Goal: Task Accomplishment & Management: Manage account settings

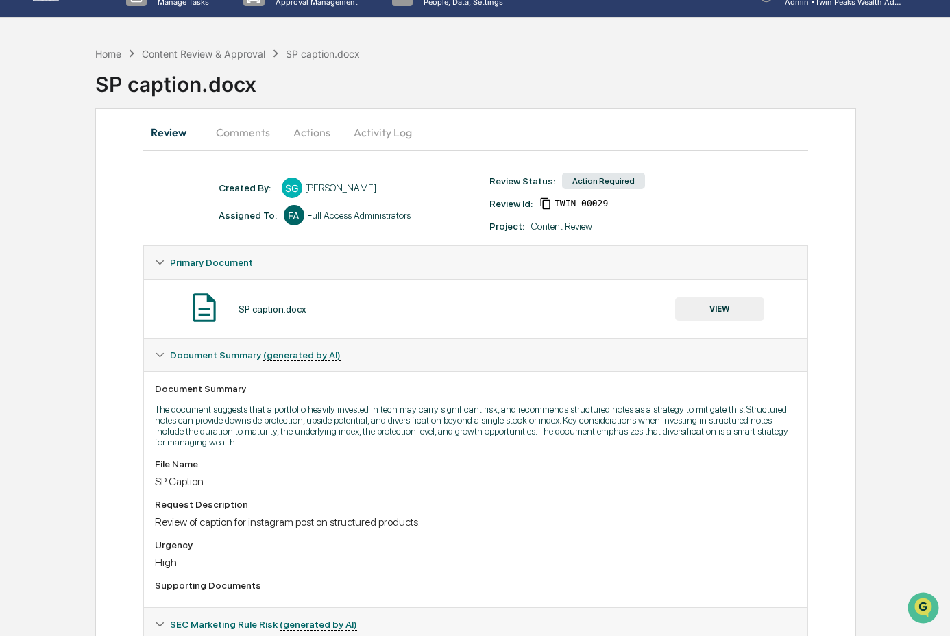
scroll to position [31, 0]
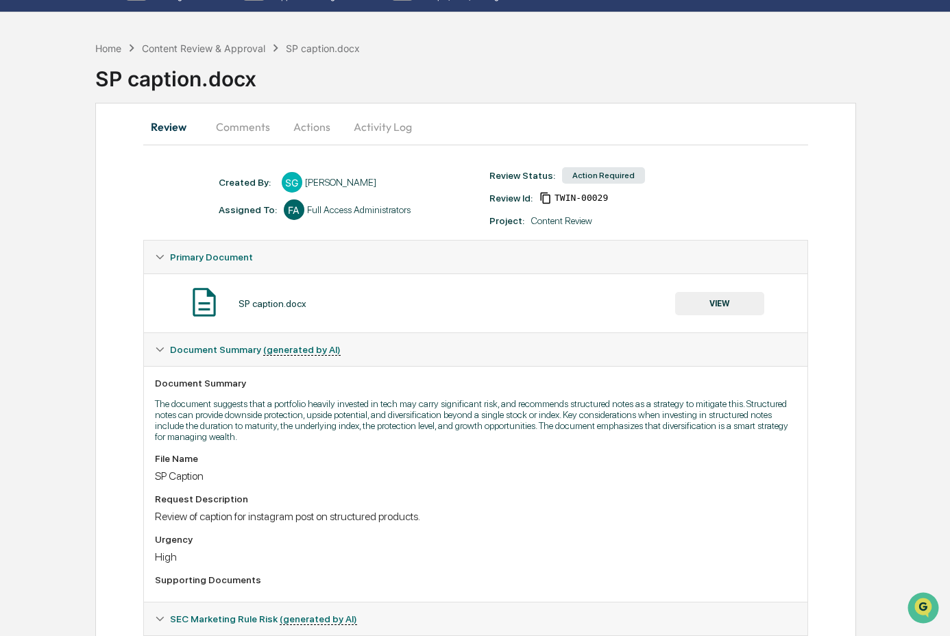
click at [325, 126] on button "Actions" at bounding box center [312, 126] width 62 height 33
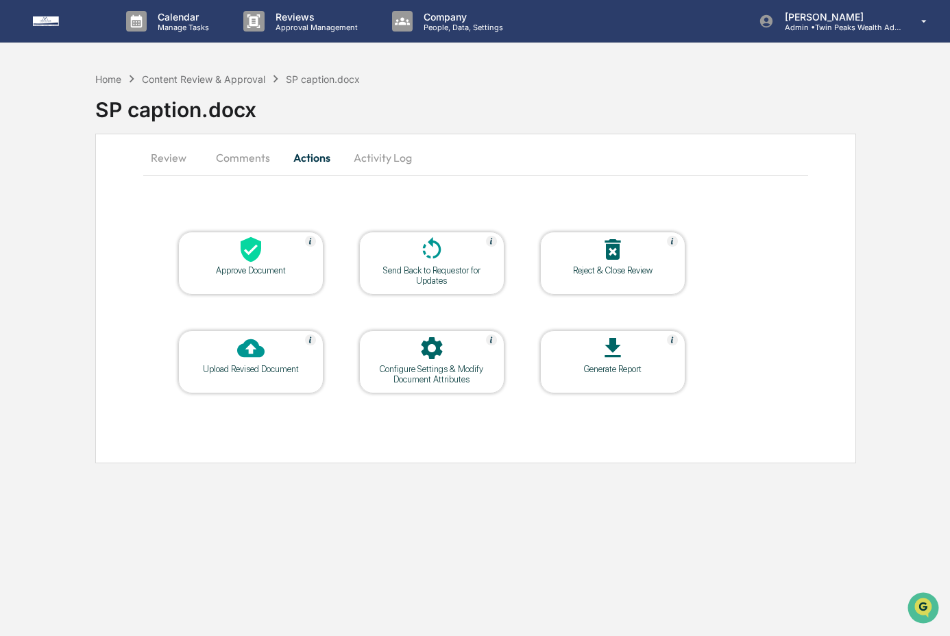
click at [171, 155] on button "Review" at bounding box center [174, 157] width 62 height 33
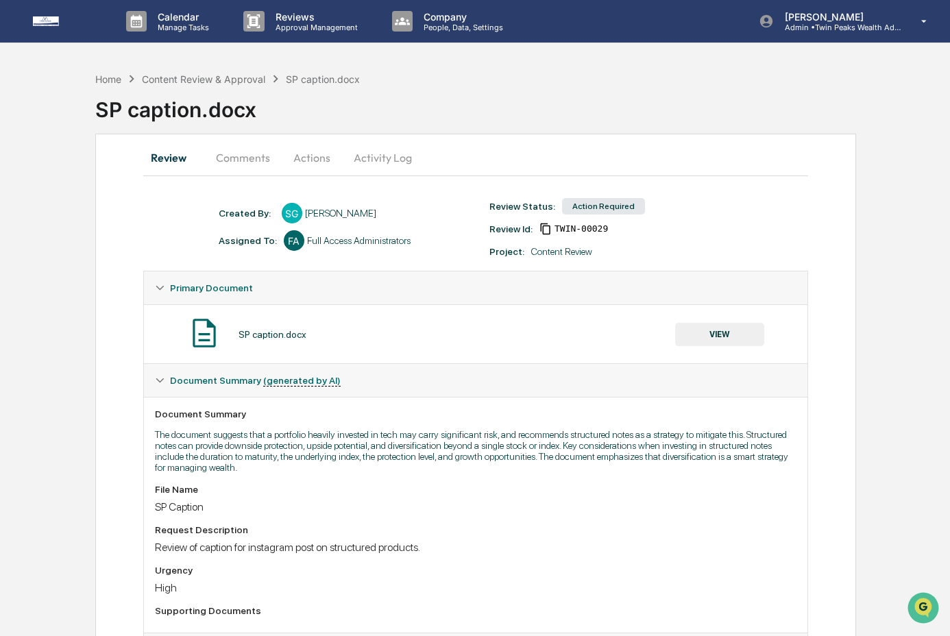
click at [402, 153] on button "Activity Log" at bounding box center [383, 157] width 80 height 33
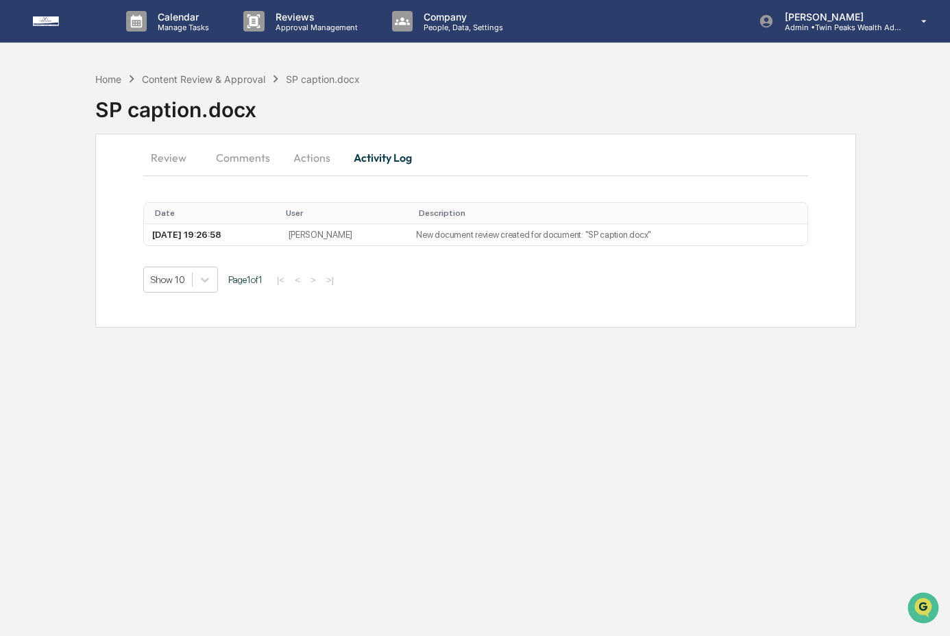
click at [185, 157] on button "Review" at bounding box center [174, 157] width 62 height 33
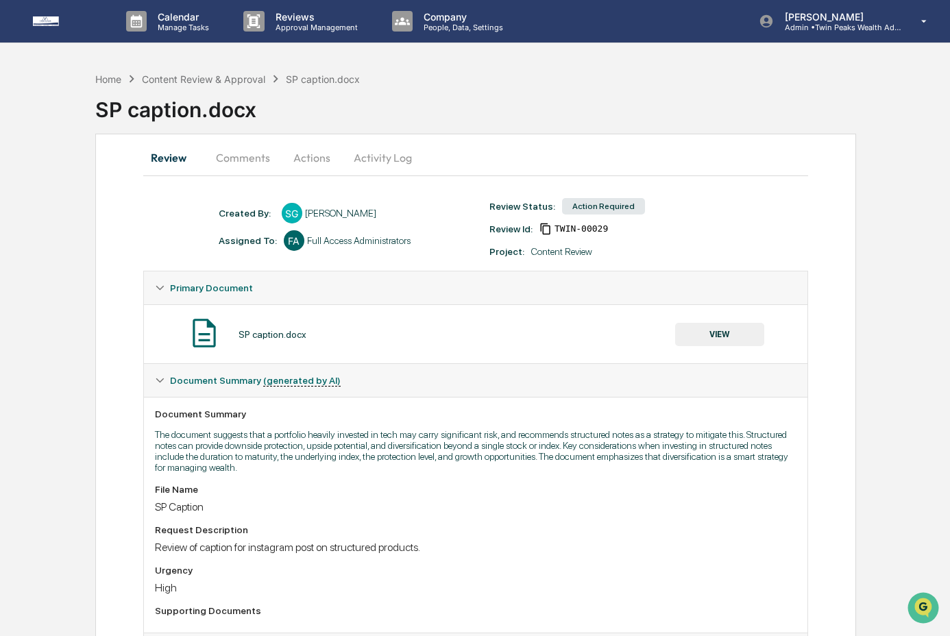
click at [750, 330] on button "VIEW" at bounding box center [719, 334] width 89 height 23
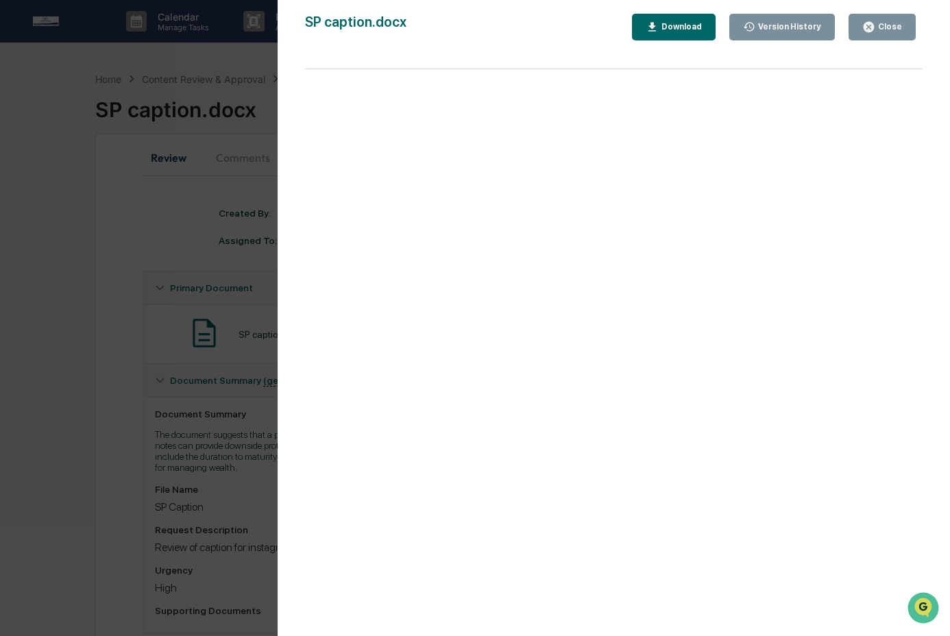
click at [878, 28] on div "Close" at bounding box center [888, 27] width 27 height 10
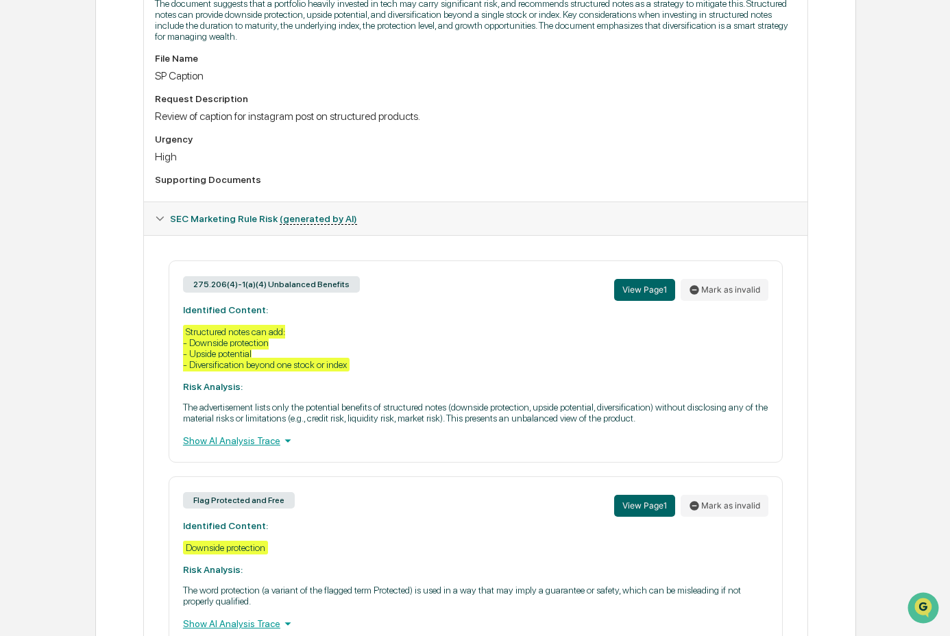
scroll to position [432, 0]
click at [735, 295] on button "Mark as invalid" at bounding box center [724, 289] width 88 height 22
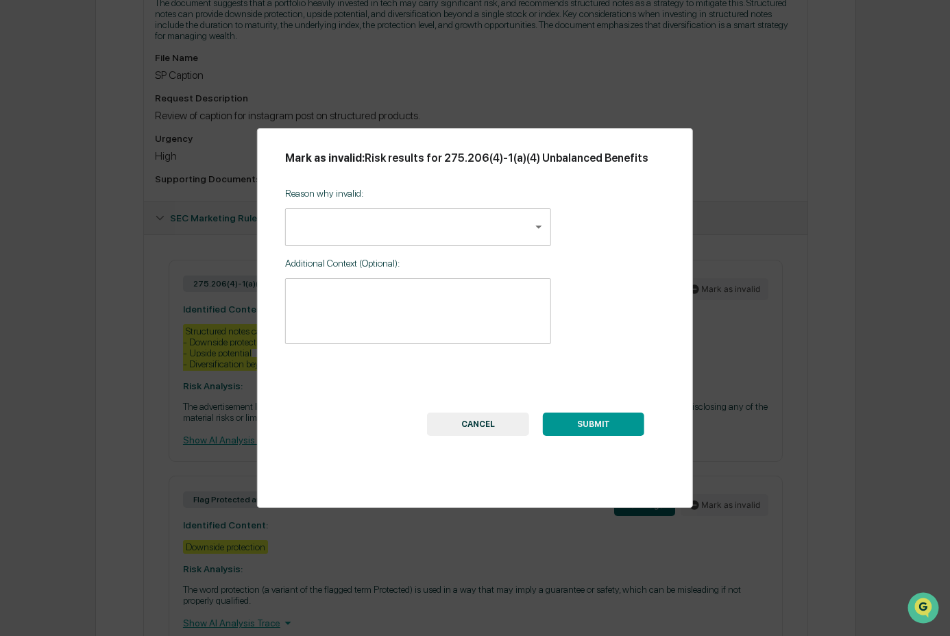
click at [434, 251] on body "Calendar Manage Tasks Reviews Approval Management Company People, Data, Setting…" at bounding box center [475, 137] width 950 height 1138
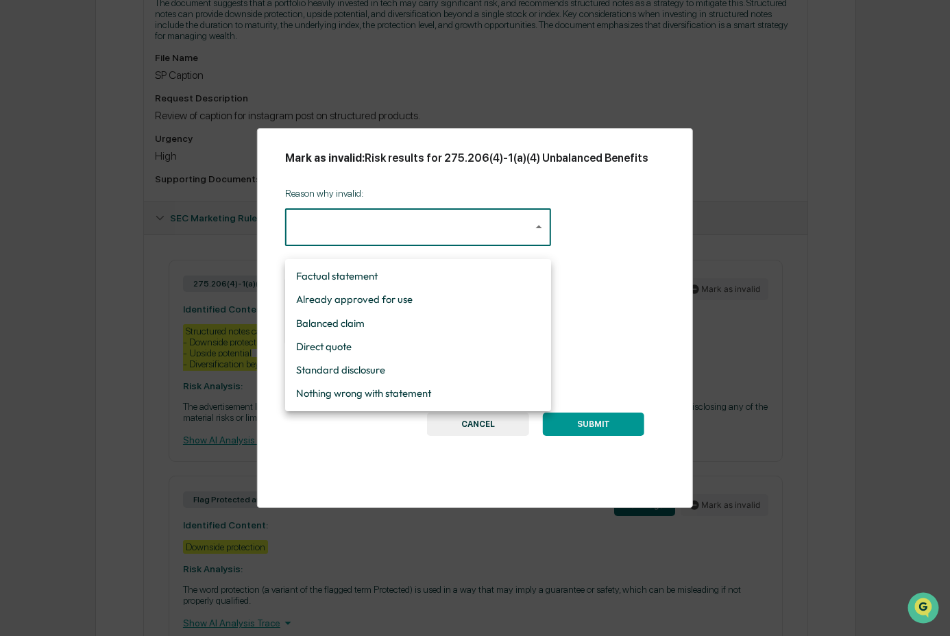
click at [432, 322] on li "Balanced claim" at bounding box center [418, 323] width 266 height 23
type input "**********"
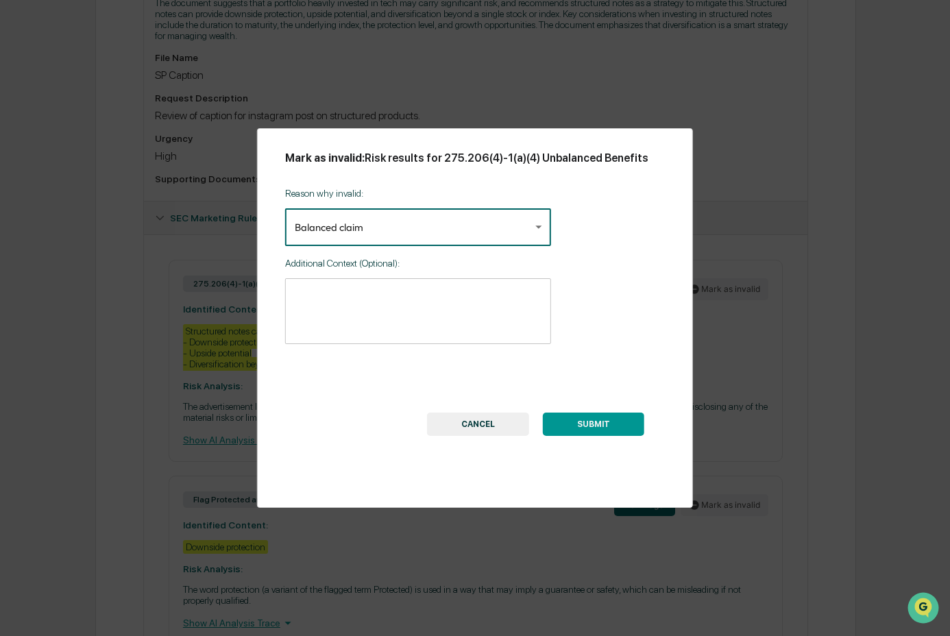
click at [568, 436] on button "SUBMIT" at bounding box center [593, 424] width 101 height 23
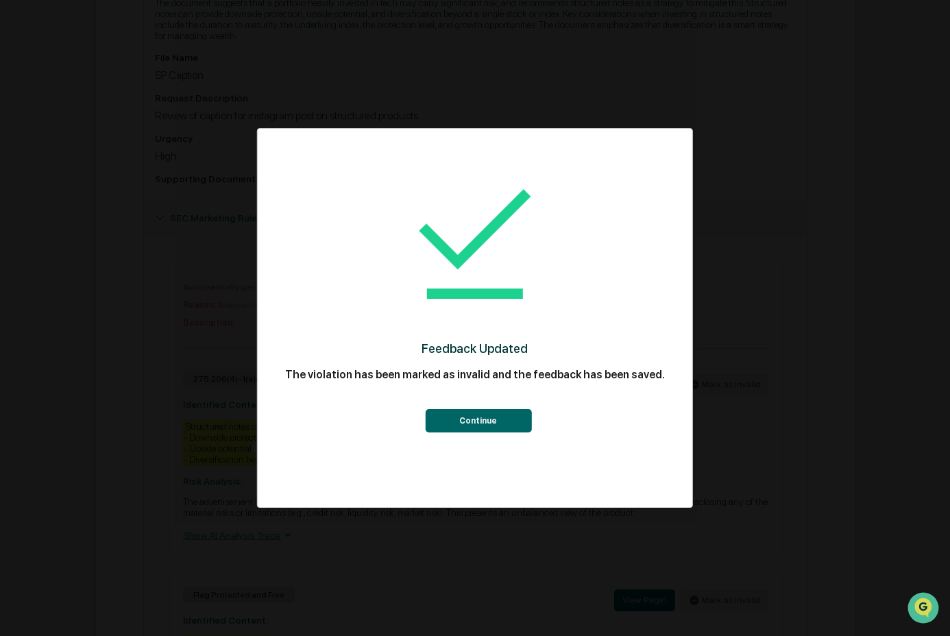
click at [462, 432] on button "Continue" at bounding box center [478, 420] width 106 height 23
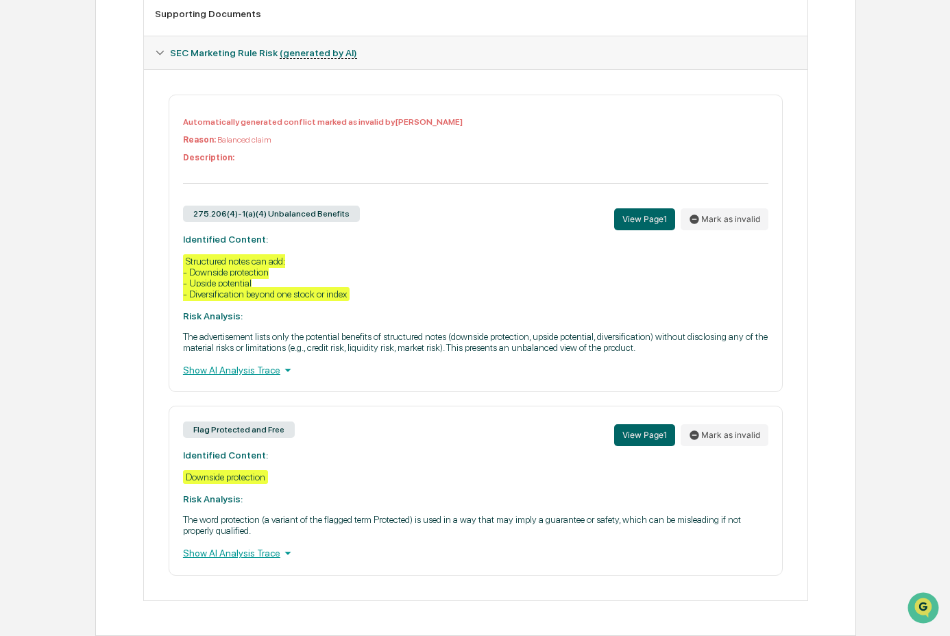
scroll to position [617, 0]
click at [734, 435] on button "Mark as invalid" at bounding box center [724, 435] width 88 height 22
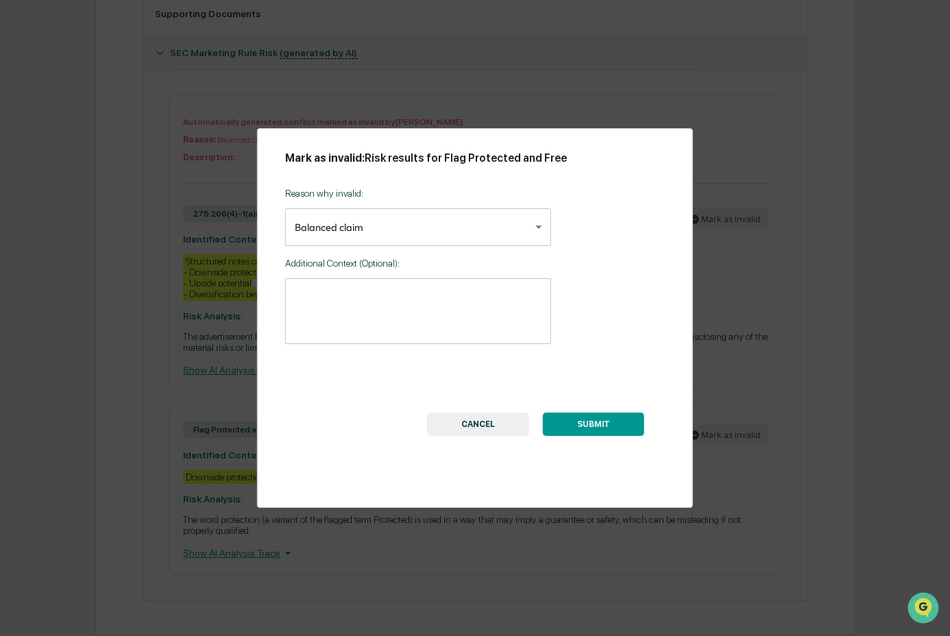
click at [524, 247] on div "**********" at bounding box center [418, 212] width 266 height 69
click at [616, 430] on button "SUBMIT" at bounding box center [593, 424] width 101 height 23
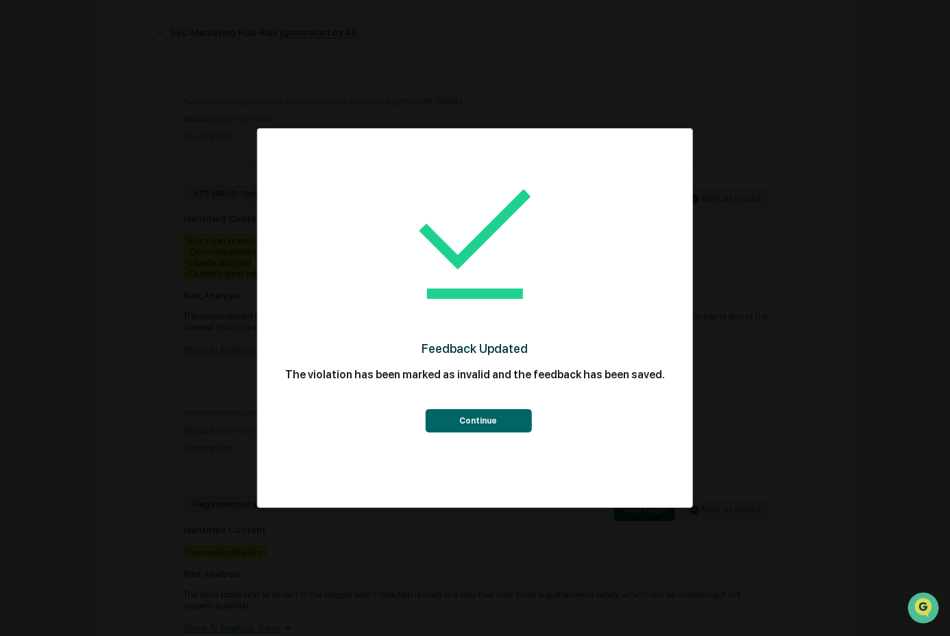
click at [494, 432] on button "Continue" at bounding box center [478, 420] width 106 height 23
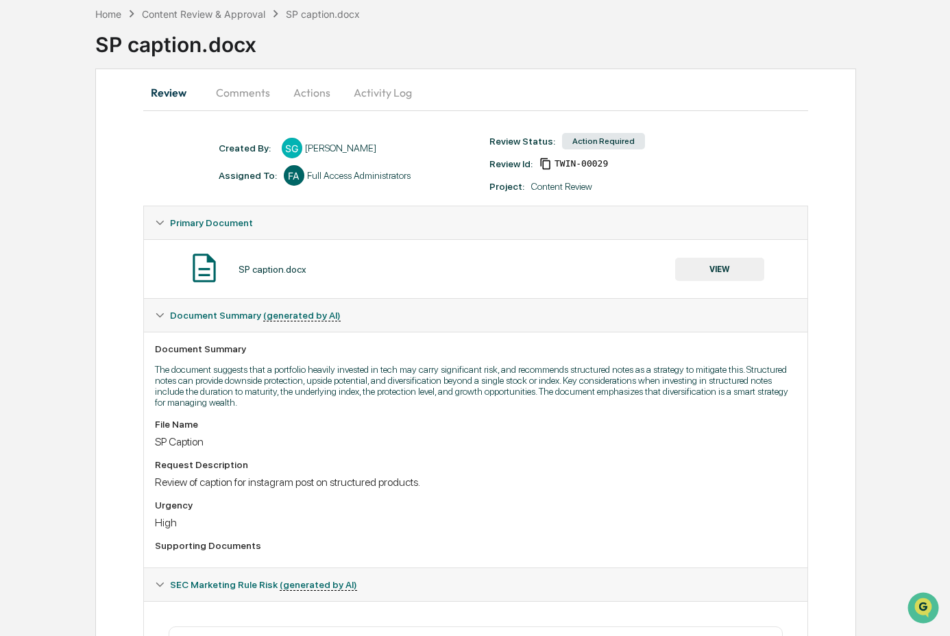
scroll to position [0, 0]
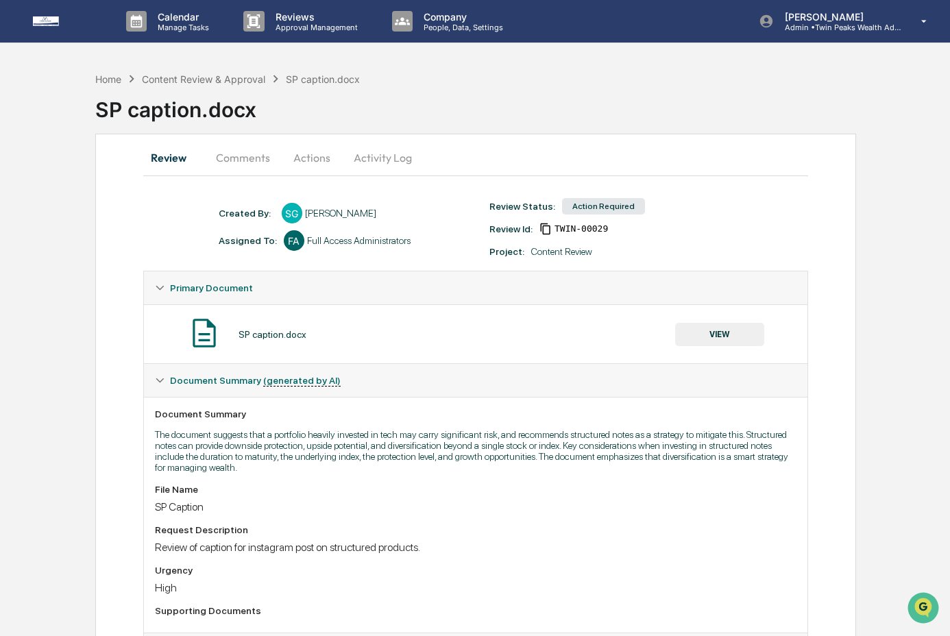
click at [321, 153] on button "Actions" at bounding box center [312, 157] width 62 height 33
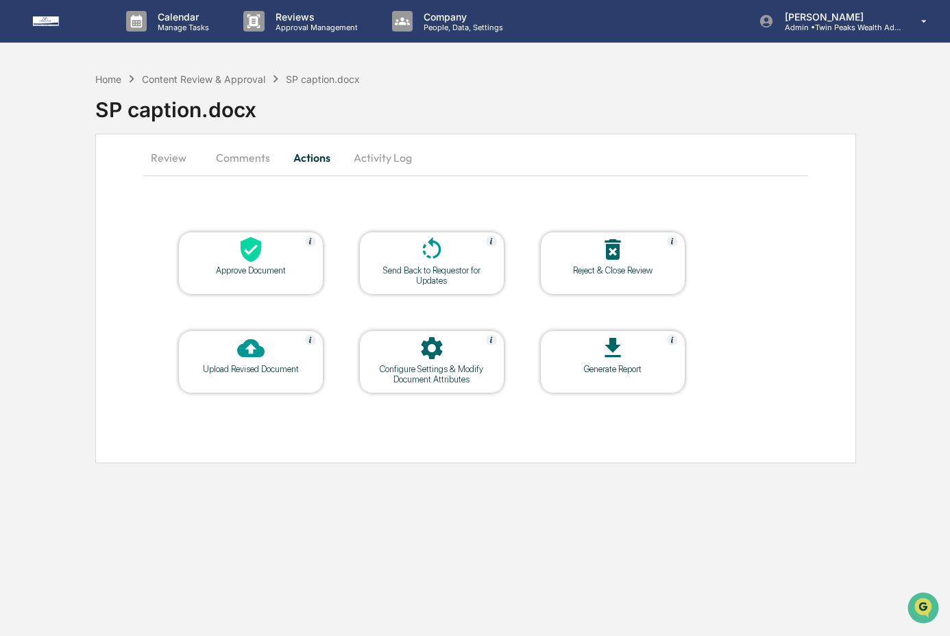
click at [262, 265] on div "Approve Document" at bounding box center [250, 270] width 123 height 10
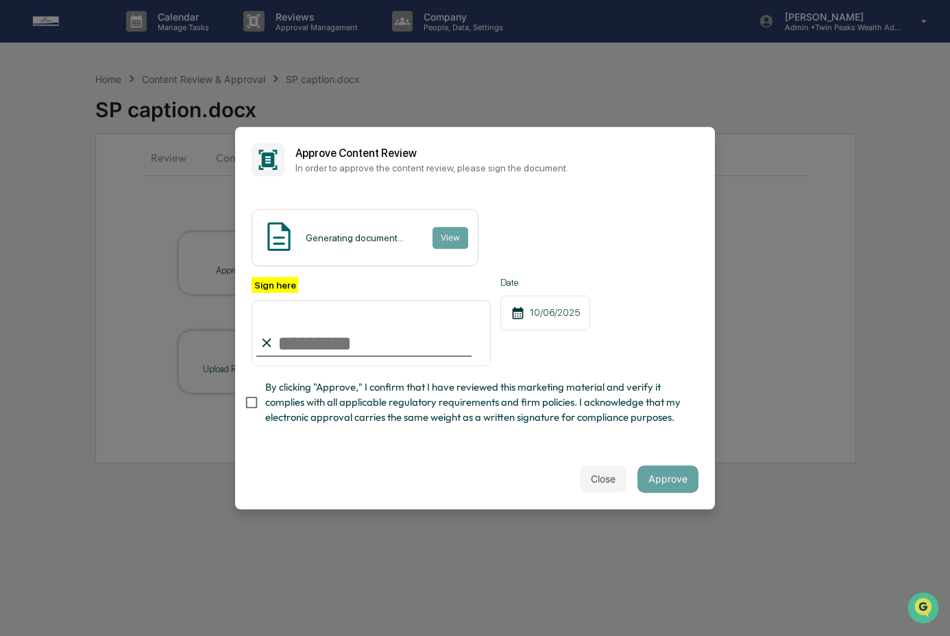
click at [366, 330] on input "Sign here" at bounding box center [370, 333] width 239 height 66
type input "**********"
click at [357, 402] on span "By clicking "Approve," I confirm that I have reviewed this marketing material a…" at bounding box center [476, 403] width 422 height 46
click at [667, 477] on button "Approve" at bounding box center [667, 478] width 61 height 27
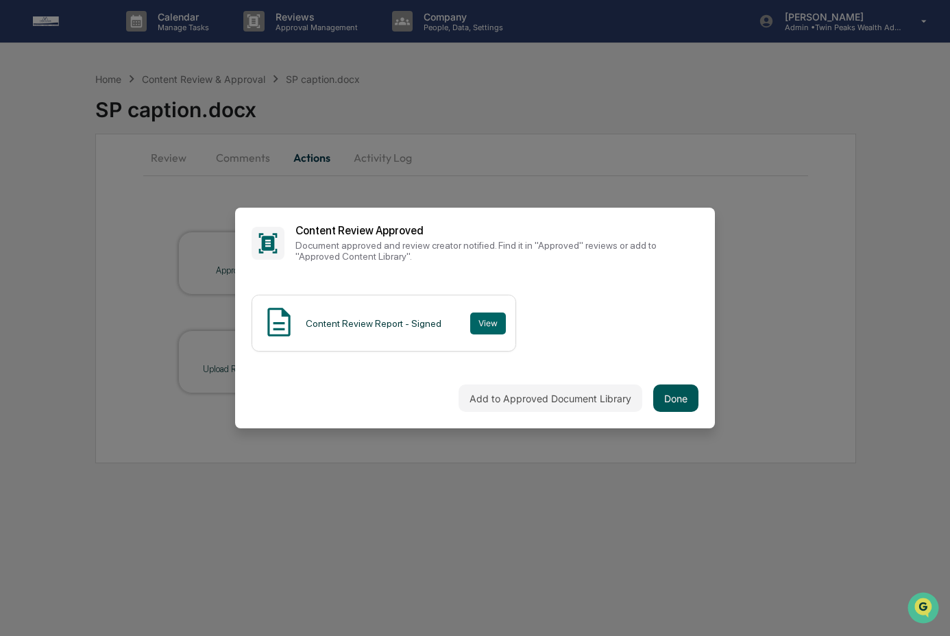
click at [674, 402] on button "Done" at bounding box center [675, 397] width 45 height 27
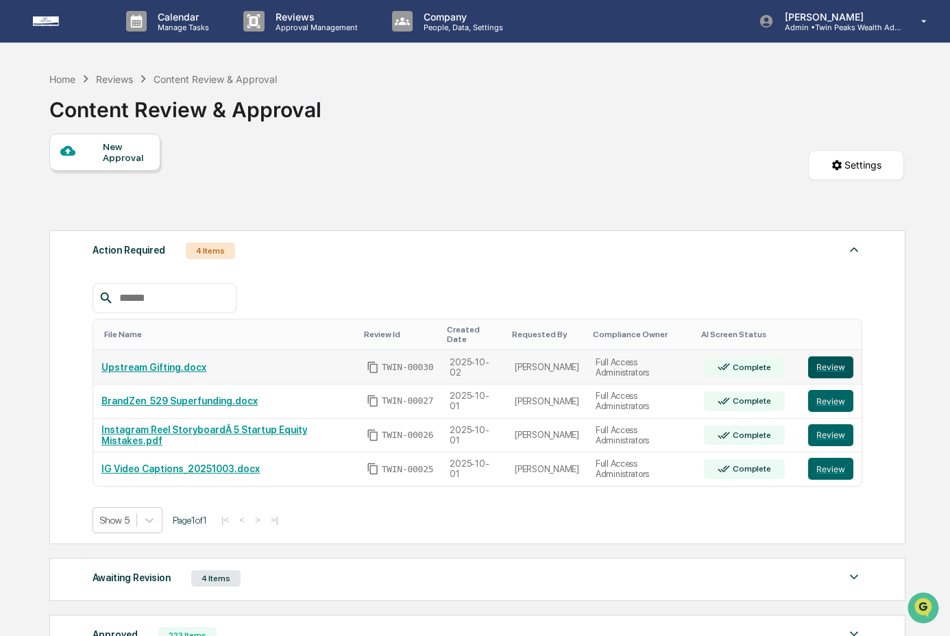
click at [840, 365] on button "Review" at bounding box center [830, 367] width 45 height 22
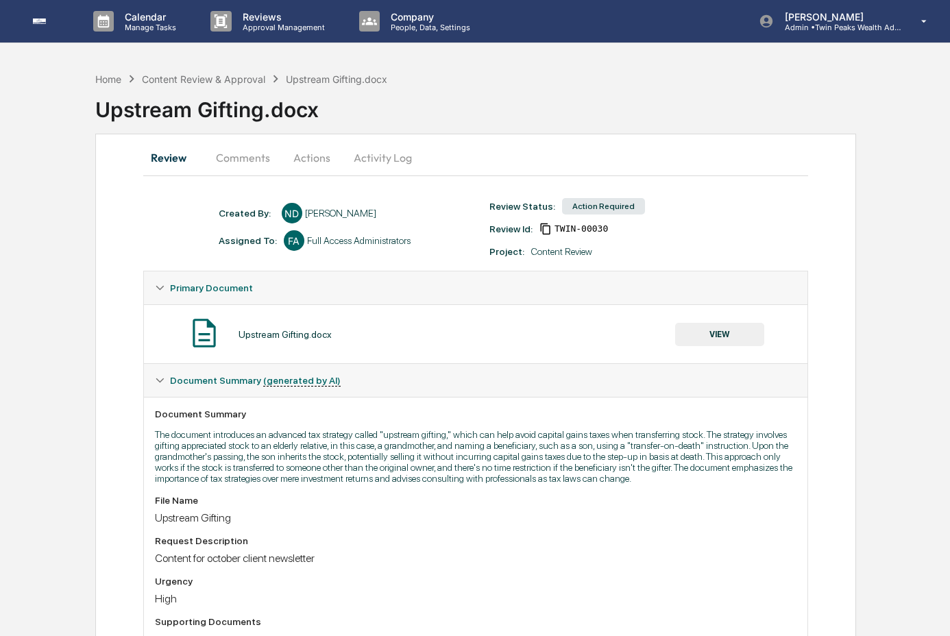
click at [383, 160] on button "Activity Log" at bounding box center [383, 157] width 80 height 33
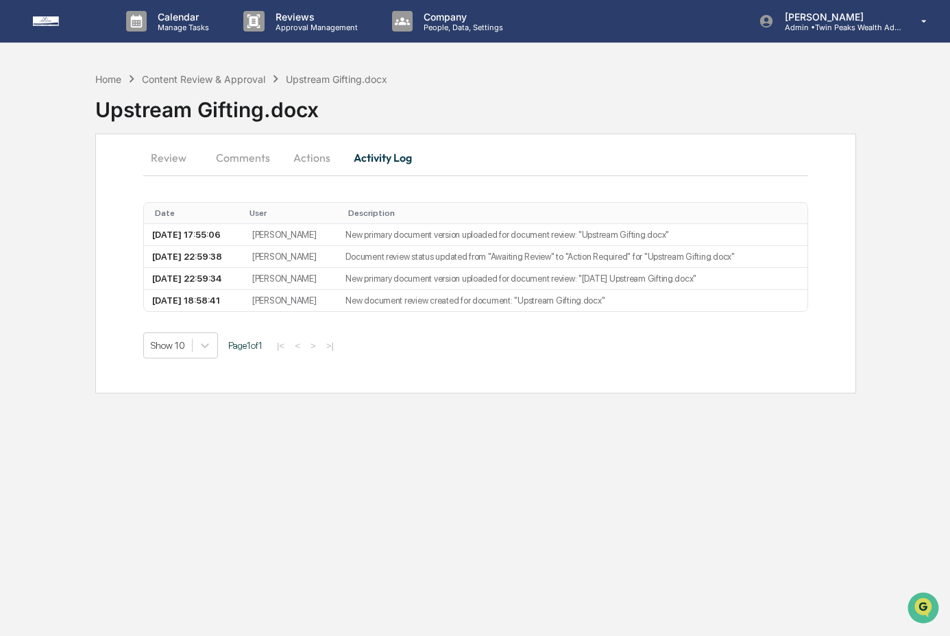
click at [302, 159] on button "Actions" at bounding box center [312, 157] width 62 height 33
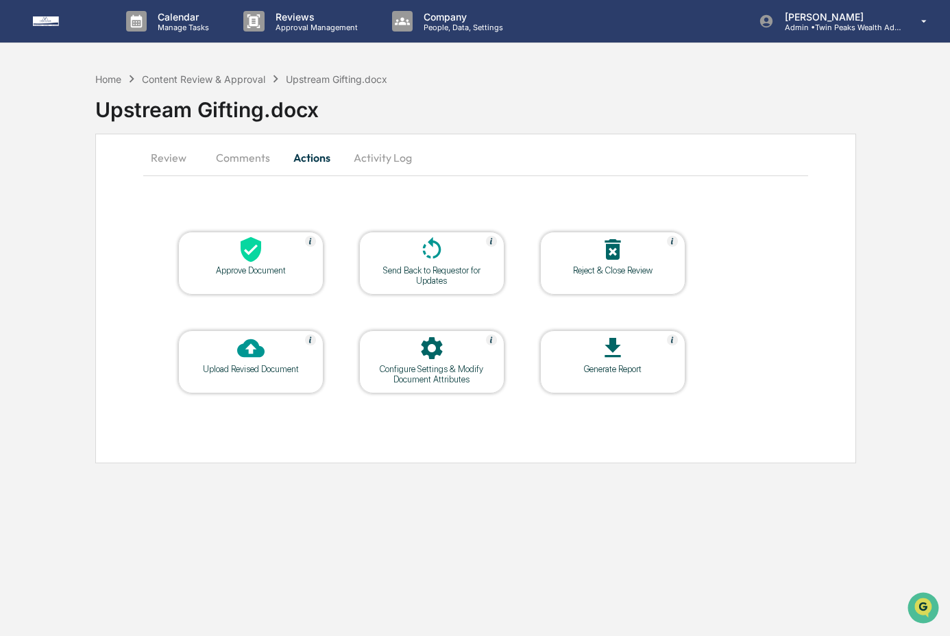
click at [231, 255] on div at bounding box center [250, 250] width 137 height 29
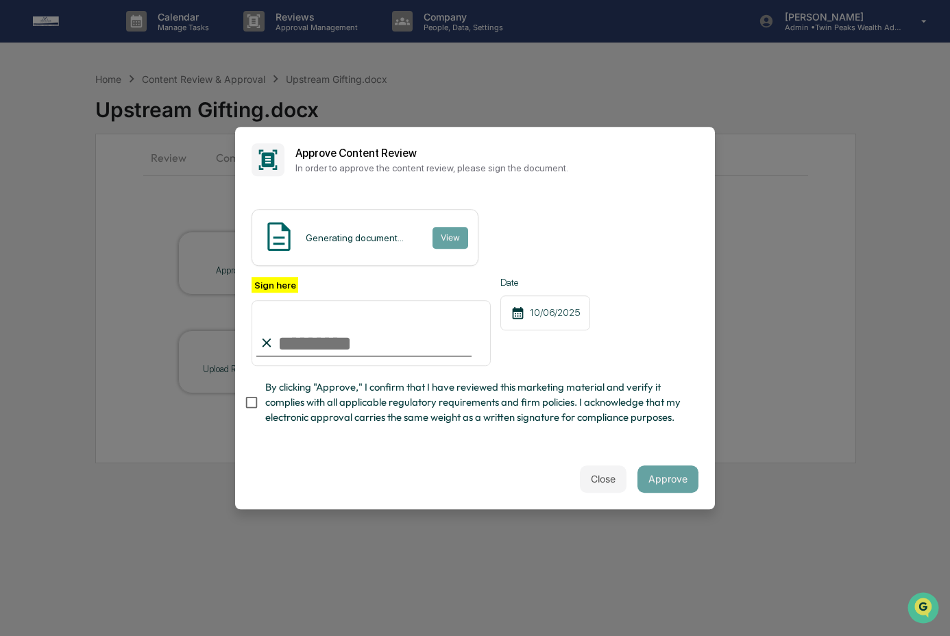
click at [322, 339] on input "Sign here" at bounding box center [370, 333] width 239 height 66
type input "**********"
click at [317, 408] on span "By clicking "Approve," I confirm that I have reviewed this marketing material a…" at bounding box center [476, 403] width 422 height 46
click at [676, 478] on button "Approve" at bounding box center [667, 478] width 61 height 27
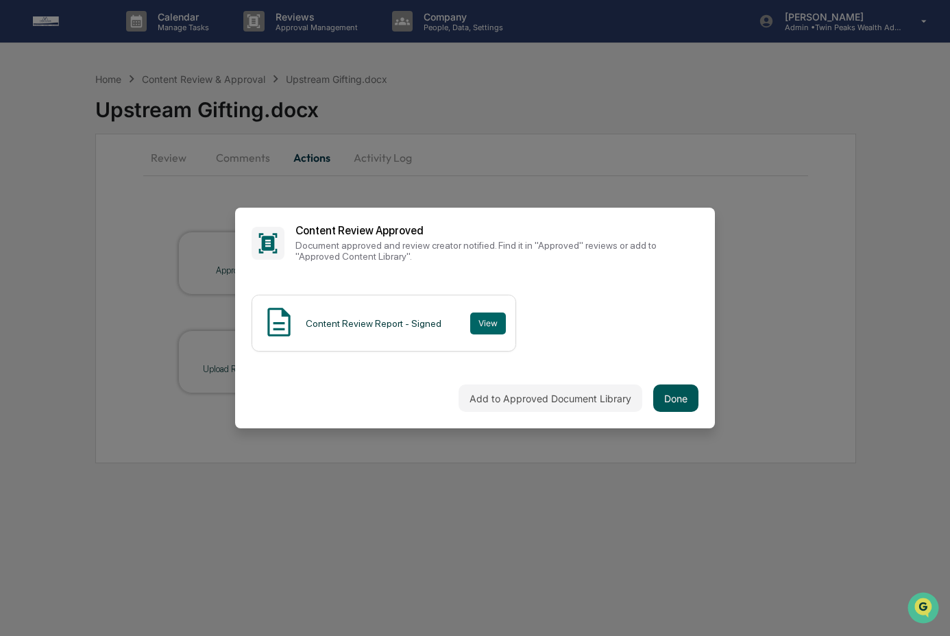
click at [667, 395] on button "Done" at bounding box center [675, 397] width 45 height 27
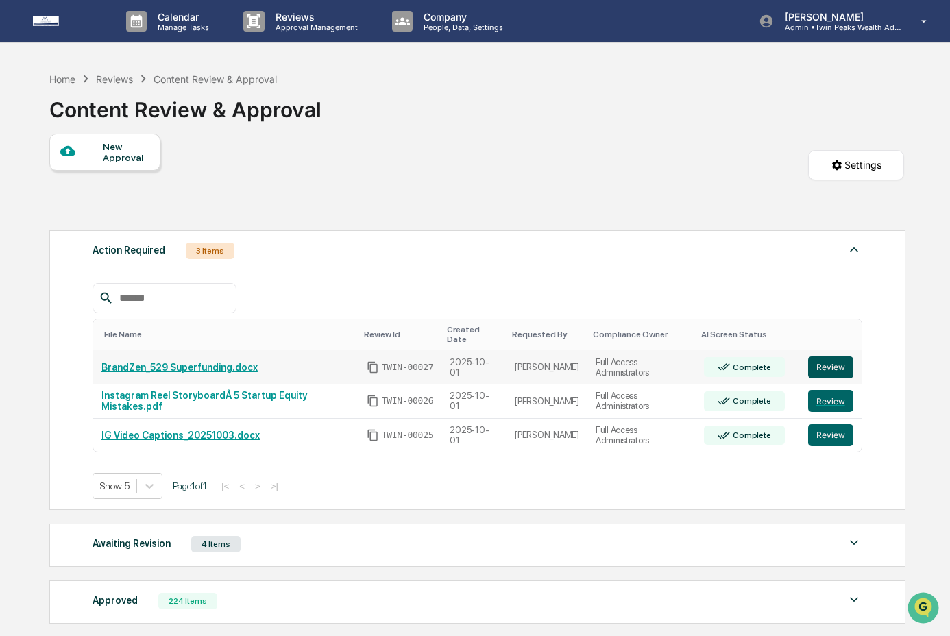
click at [835, 361] on button "Review" at bounding box center [830, 367] width 45 height 22
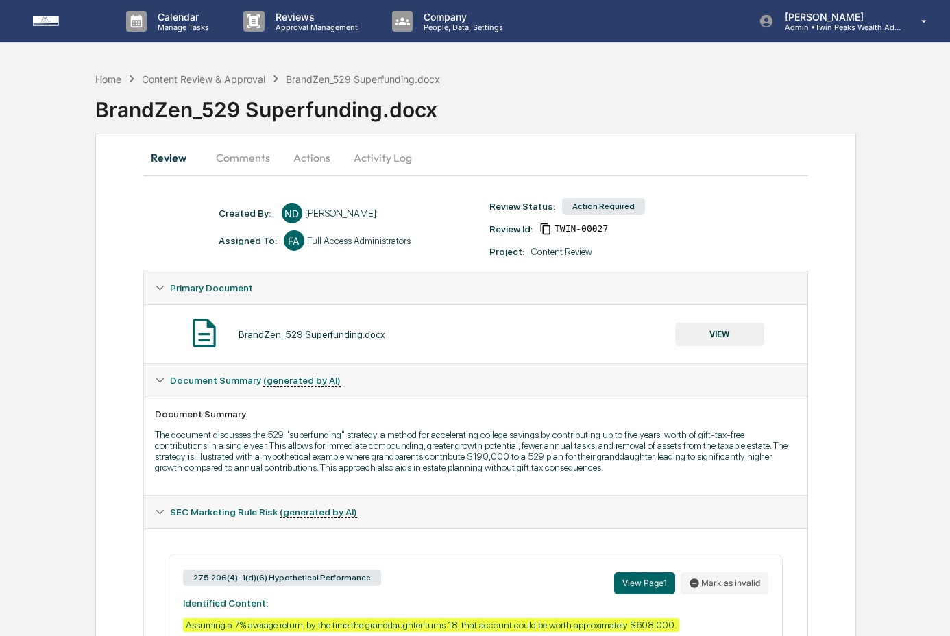
click at [369, 163] on button "Activity Log" at bounding box center [383, 157] width 80 height 33
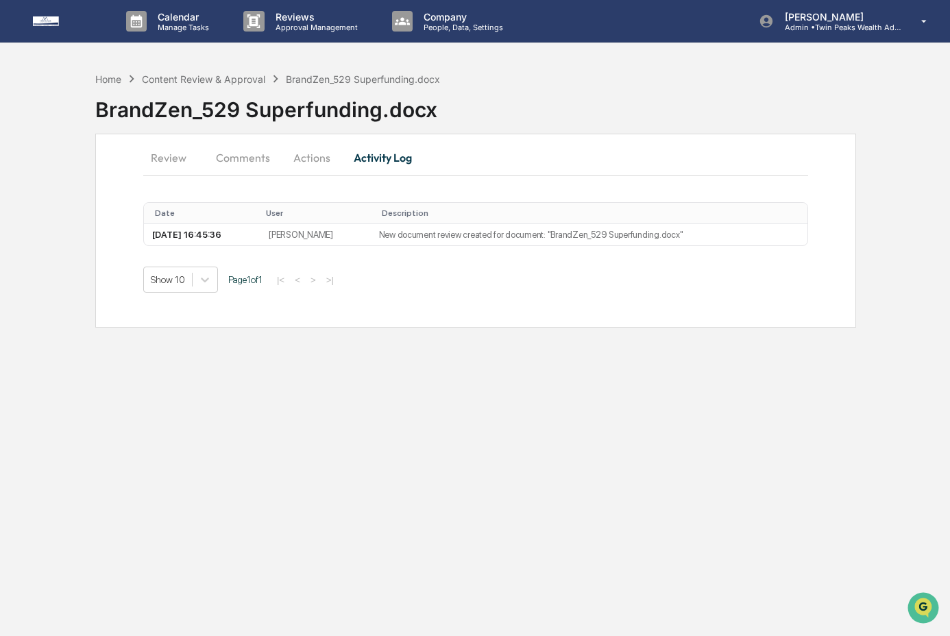
click at [175, 158] on button "Review" at bounding box center [174, 157] width 62 height 33
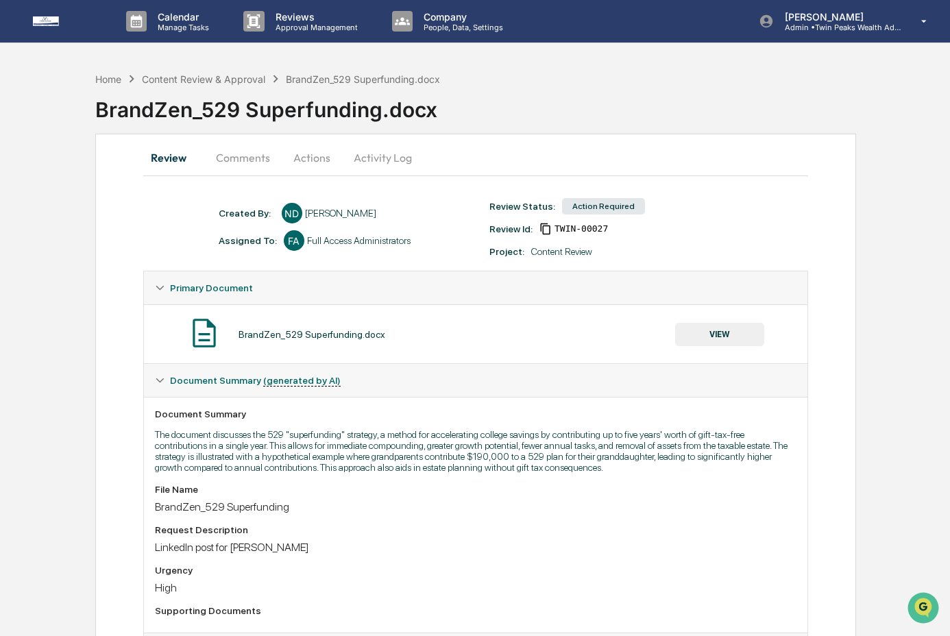
click at [723, 336] on button "VIEW" at bounding box center [719, 334] width 89 height 23
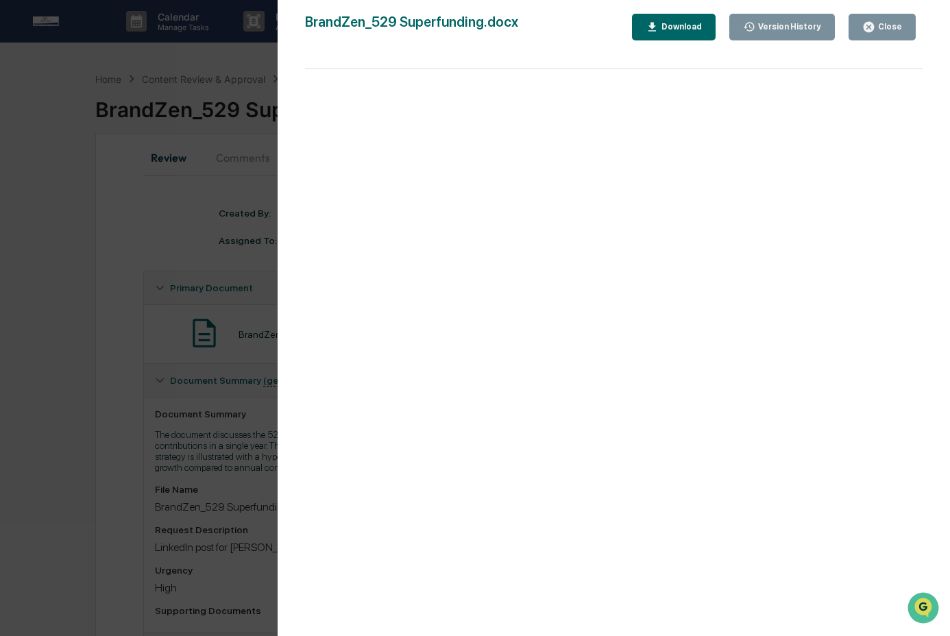
click at [681, 28] on div "Download" at bounding box center [680, 27] width 43 height 10
click at [889, 27] on div "Close" at bounding box center [888, 27] width 27 height 10
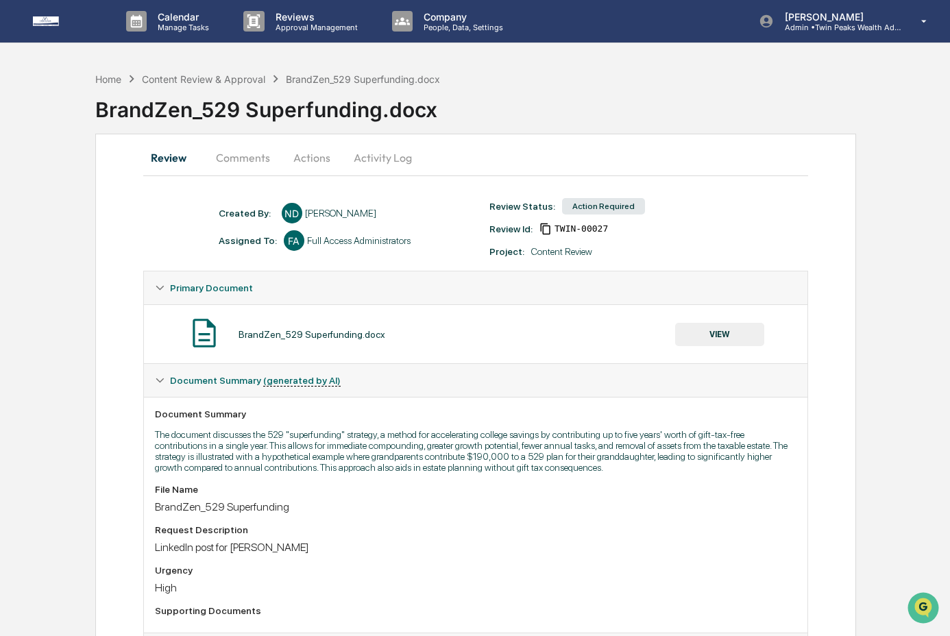
click at [266, 159] on button "Comments" at bounding box center [243, 157] width 76 height 33
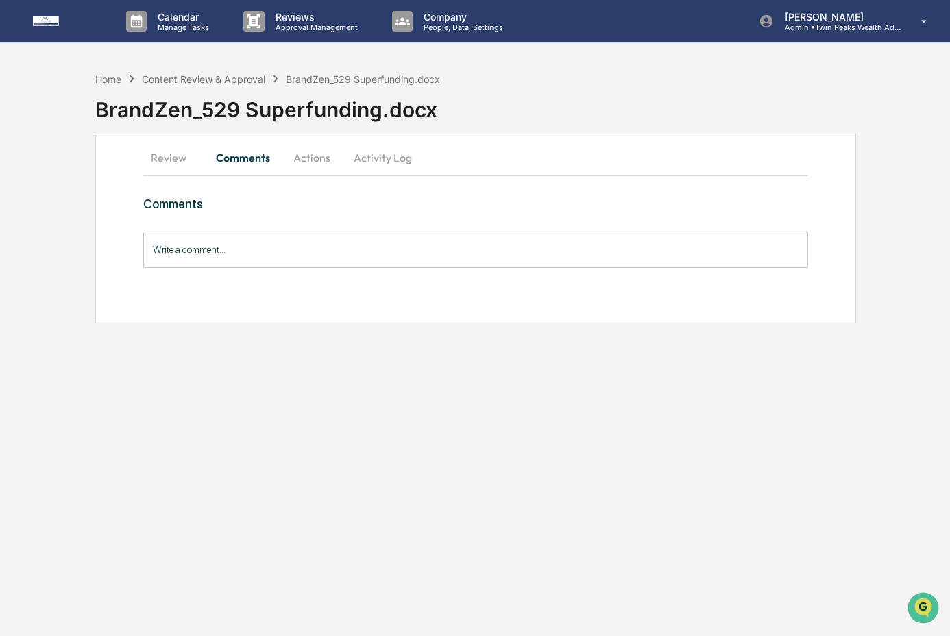
click at [251, 255] on input "Write a comment..." at bounding box center [475, 250] width 665 height 36
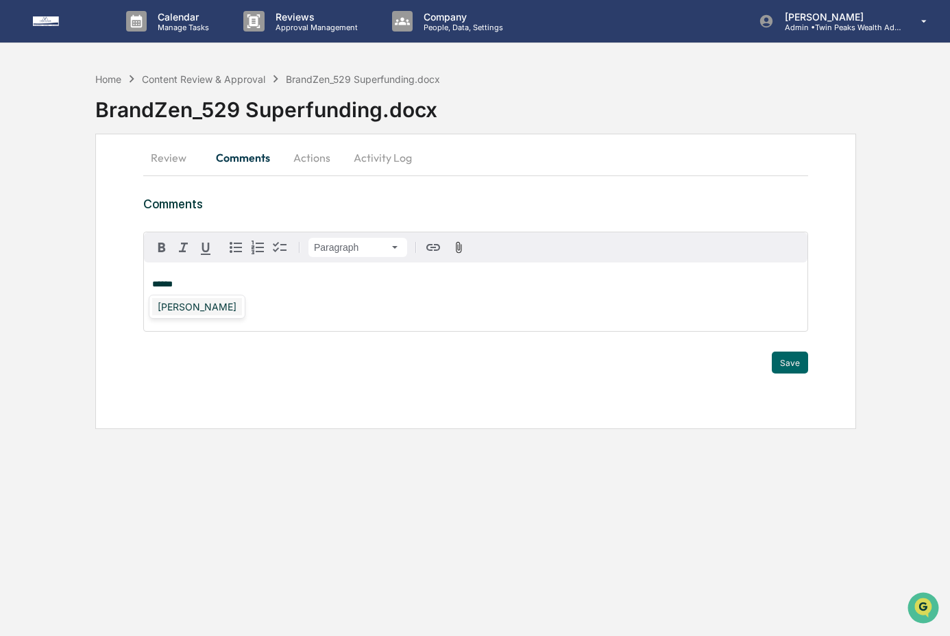
click at [192, 310] on div "[PERSON_NAME]" at bounding box center [197, 306] width 90 height 17
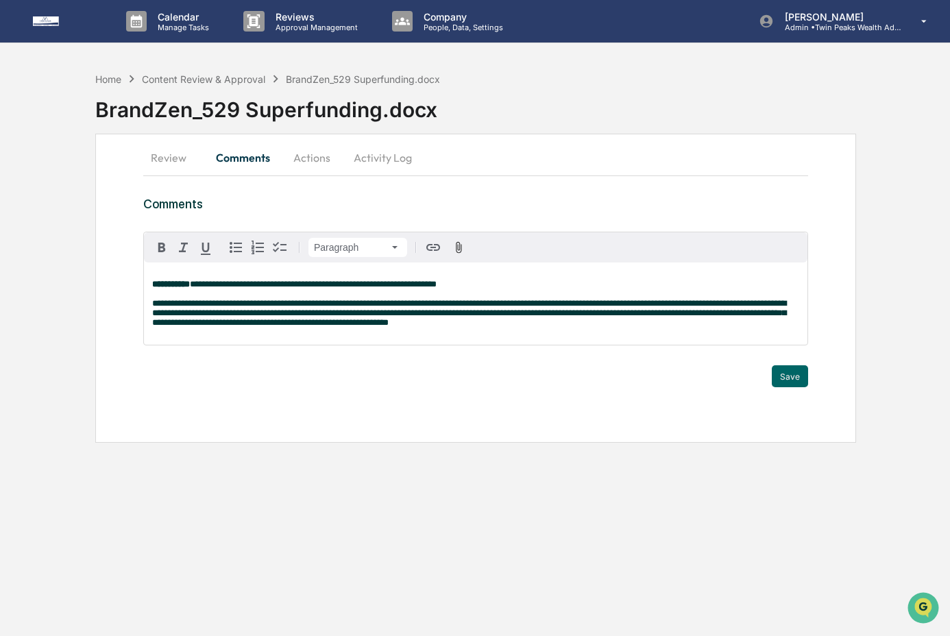
click at [150, 308] on div "**********" at bounding box center [475, 303] width 663 height 82
click at [705, 322] on p "**********" at bounding box center [475, 304] width 647 height 48
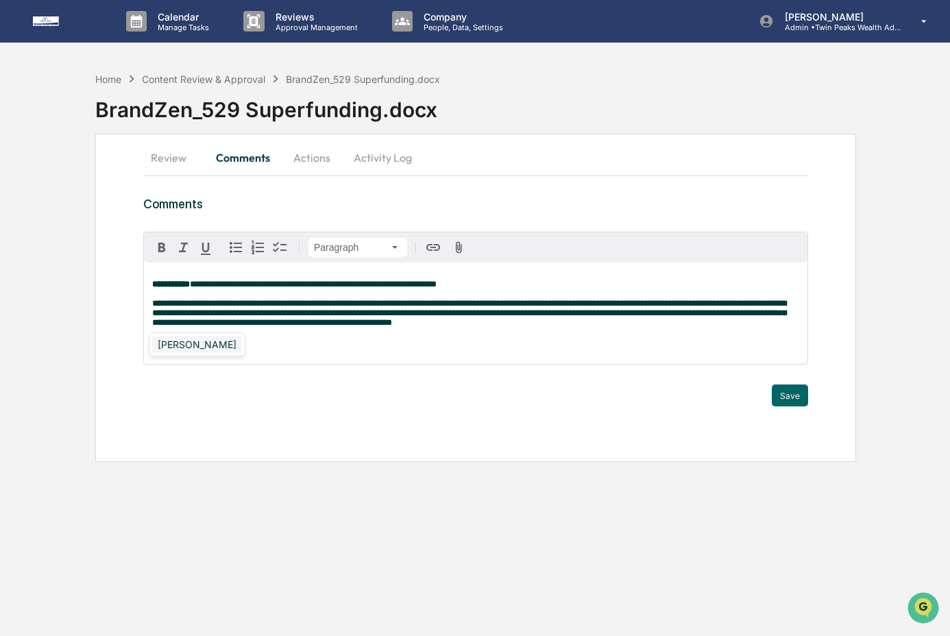
click at [223, 345] on div "Katrina Hermanson" at bounding box center [197, 344] width 90 height 17
click at [431, 347] on p "**********" at bounding box center [475, 313] width 647 height 67
click at [162, 346] on strong "**********" at bounding box center [189, 341] width 62 height 9
click at [274, 347] on p "**********" at bounding box center [475, 313] width 647 height 67
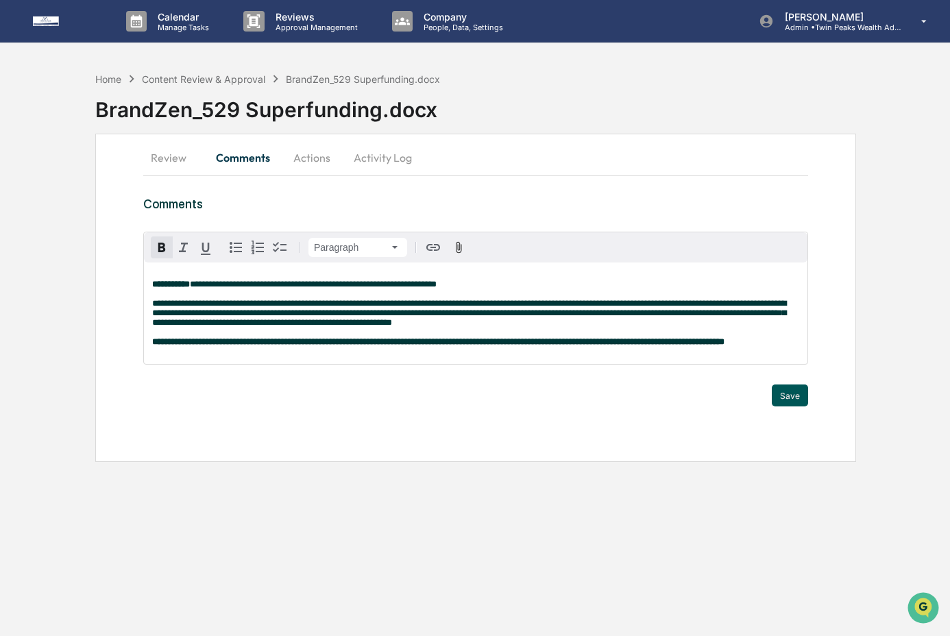
click at [795, 406] on button "Save" at bounding box center [790, 395] width 36 height 22
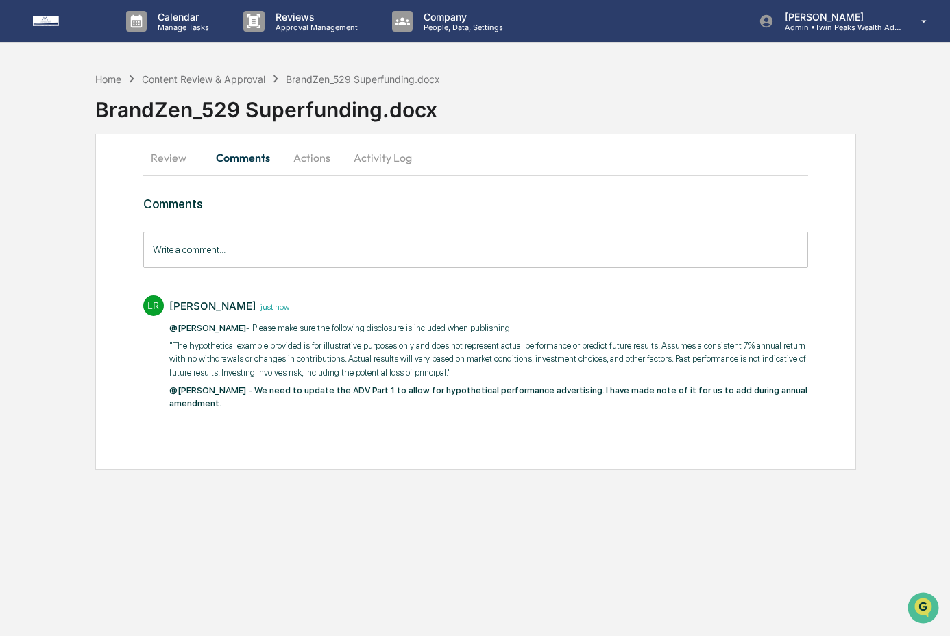
click at [324, 158] on button "Actions" at bounding box center [312, 157] width 62 height 33
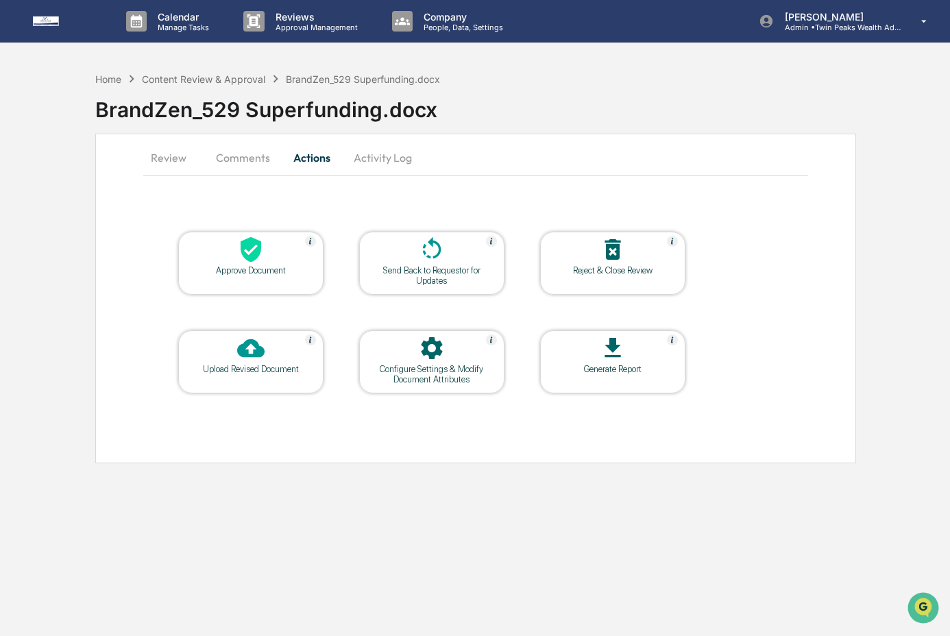
click at [246, 271] on div "Approve Document" at bounding box center [250, 270] width 123 height 10
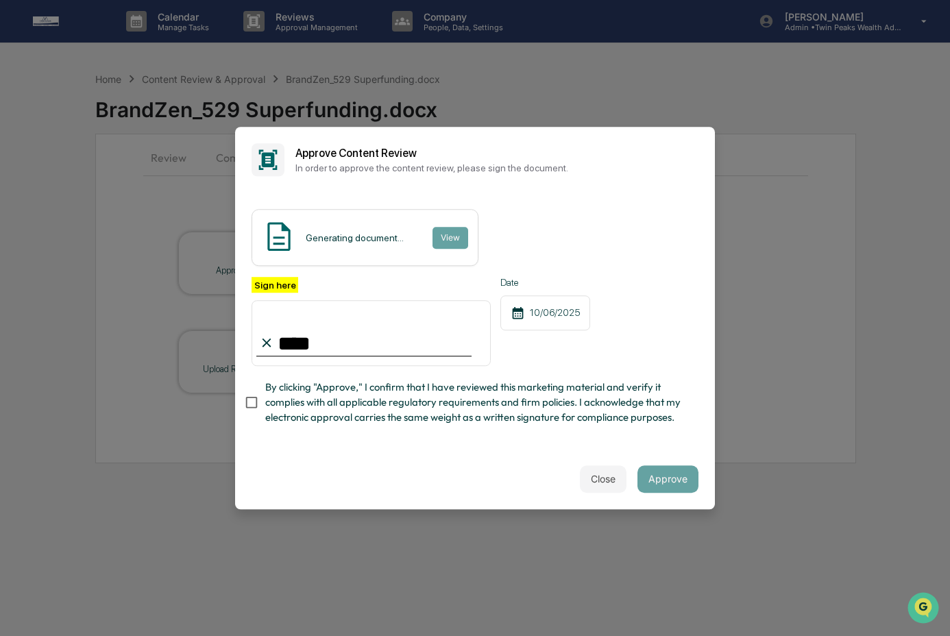
type input "**********"
click at [362, 405] on span "By clicking "Approve," I confirm that I have reviewed this marketing material a…" at bounding box center [476, 403] width 422 height 46
click at [671, 481] on button "Approve" at bounding box center [667, 478] width 61 height 27
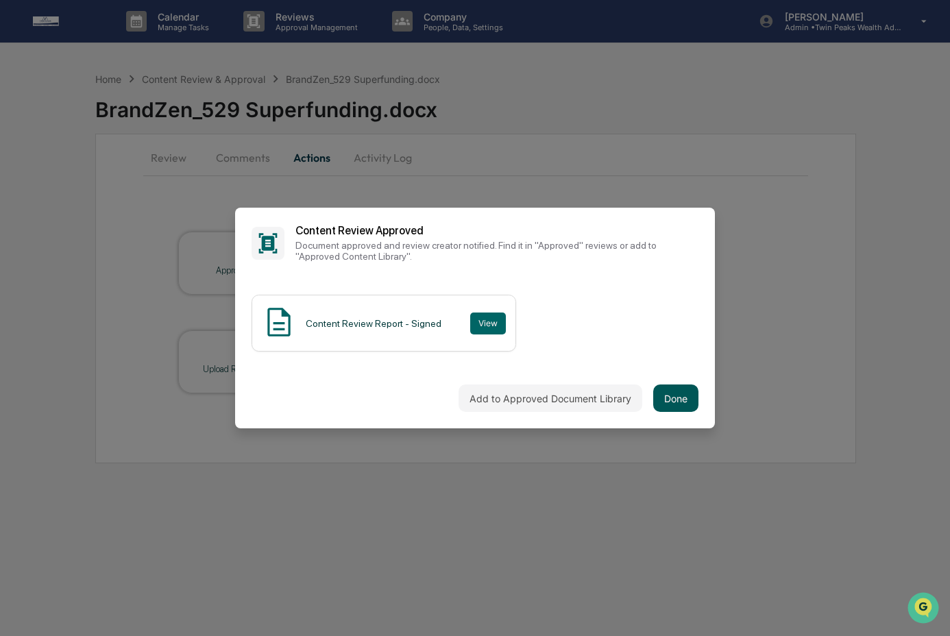
click at [670, 388] on button "Done" at bounding box center [675, 397] width 45 height 27
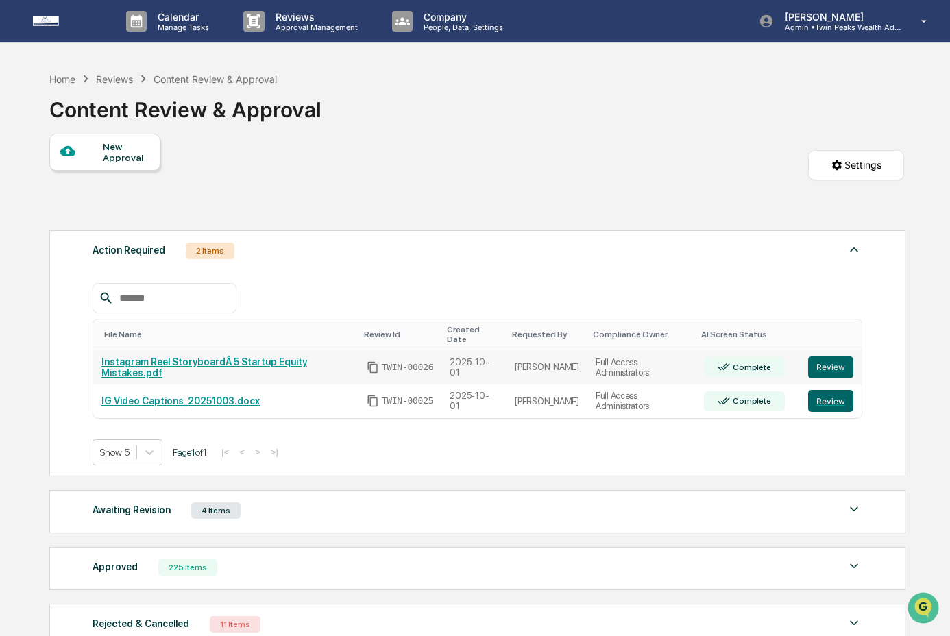
click at [845, 369] on td "Review" at bounding box center [831, 367] width 62 height 34
click at [844, 365] on button "Review" at bounding box center [830, 367] width 45 height 22
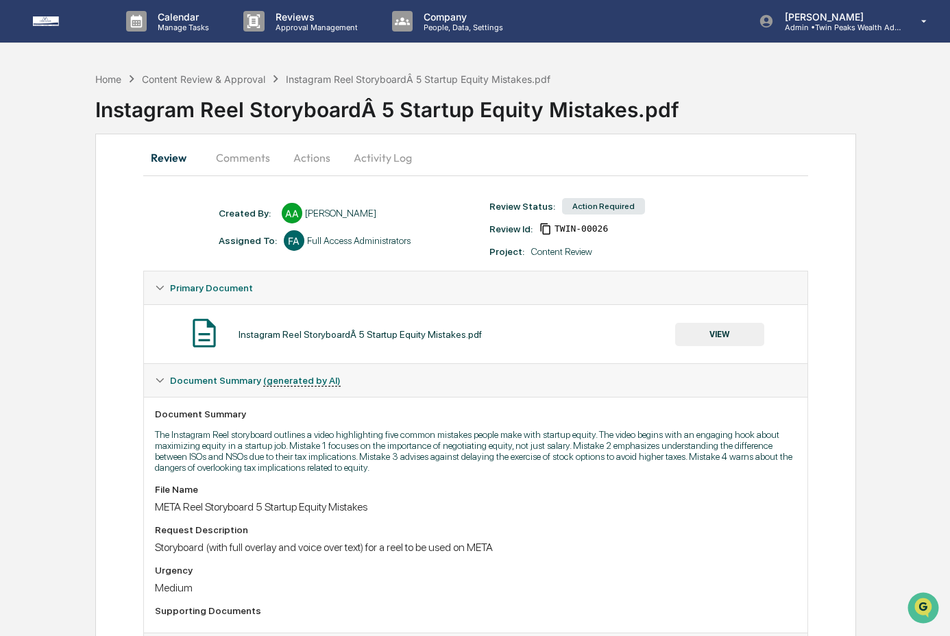
click at [744, 337] on button "VIEW" at bounding box center [719, 334] width 89 height 23
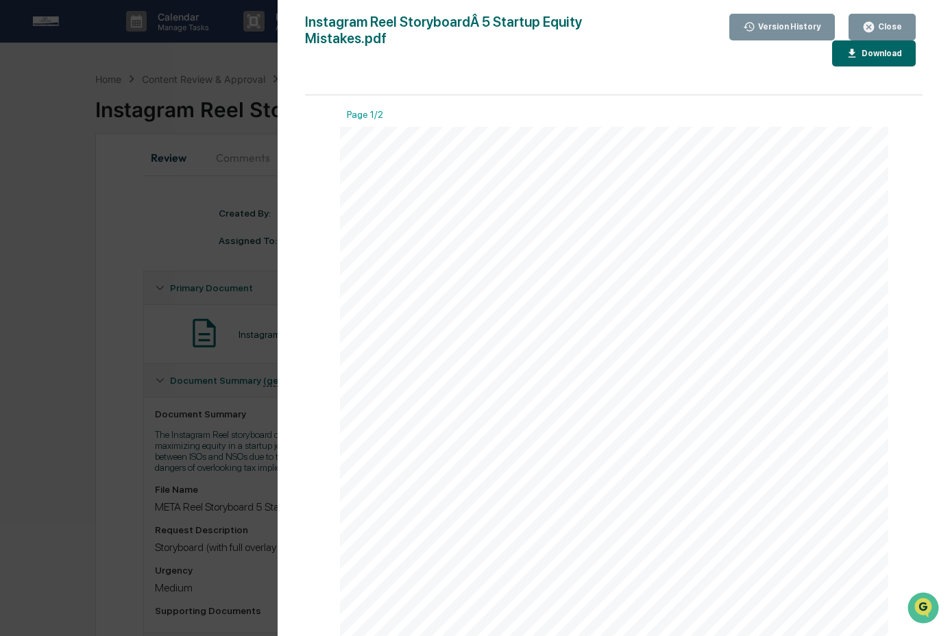
click at [868, 51] on div "Download" at bounding box center [880, 54] width 43 height 10
click at [895, 19] on button "Close" at bounding box center [881, 27] width 67 height 27
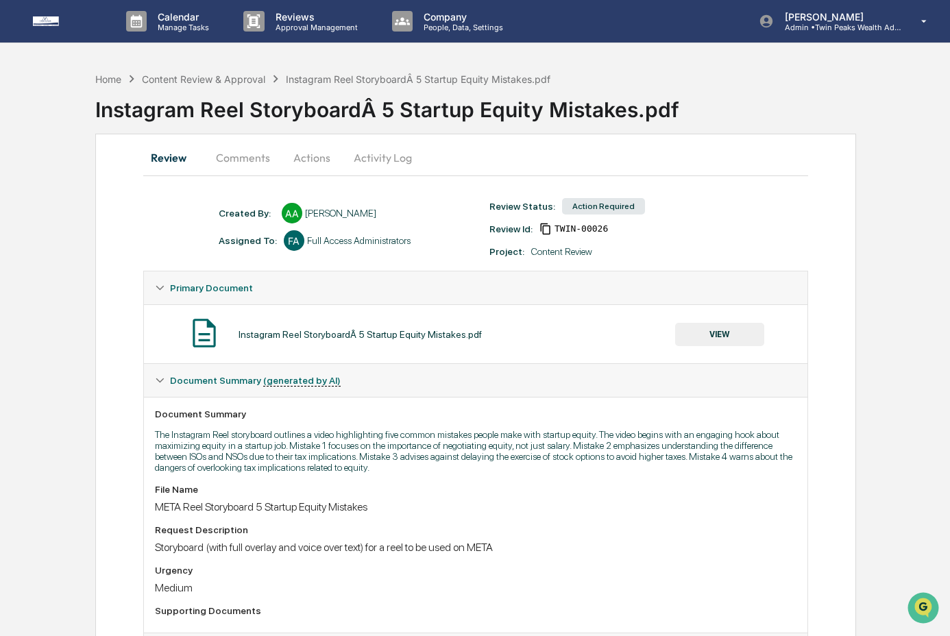
click at [310, 160] on button "Actions" at bounding box center [312, 157] width 62 height 33
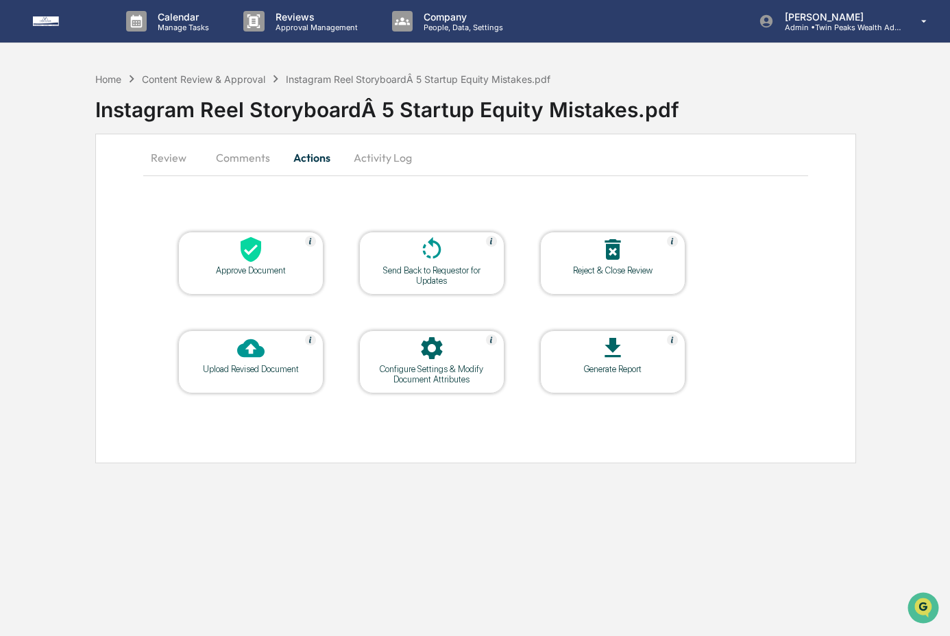
click at [278, 378] on div "Upload Revised Document" at bounding box center [250, 361] width 145 height 63
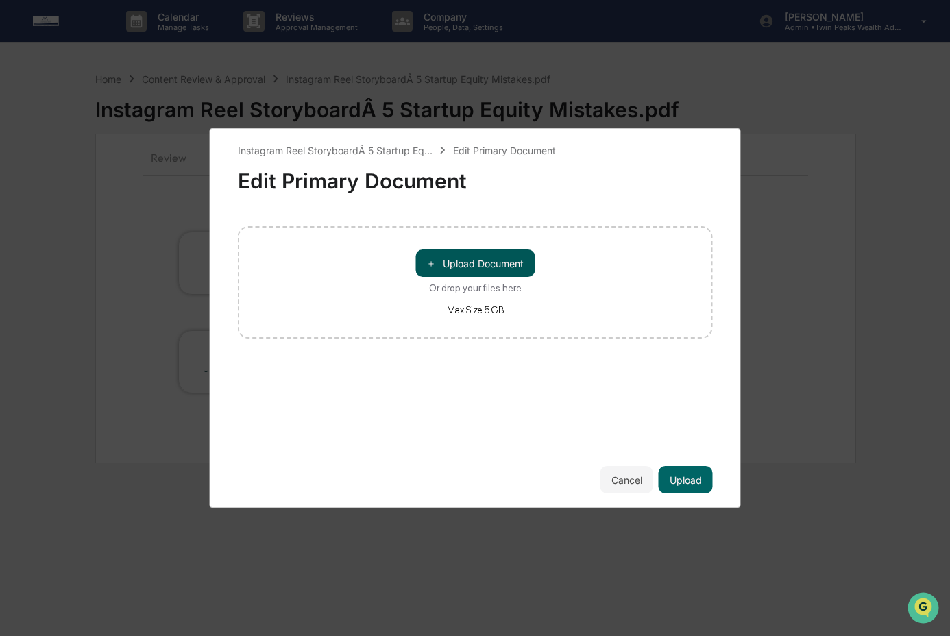
click at [494, 271] on button "＋ Upload Document" at bounding box center [474, 262] width 119 height 27
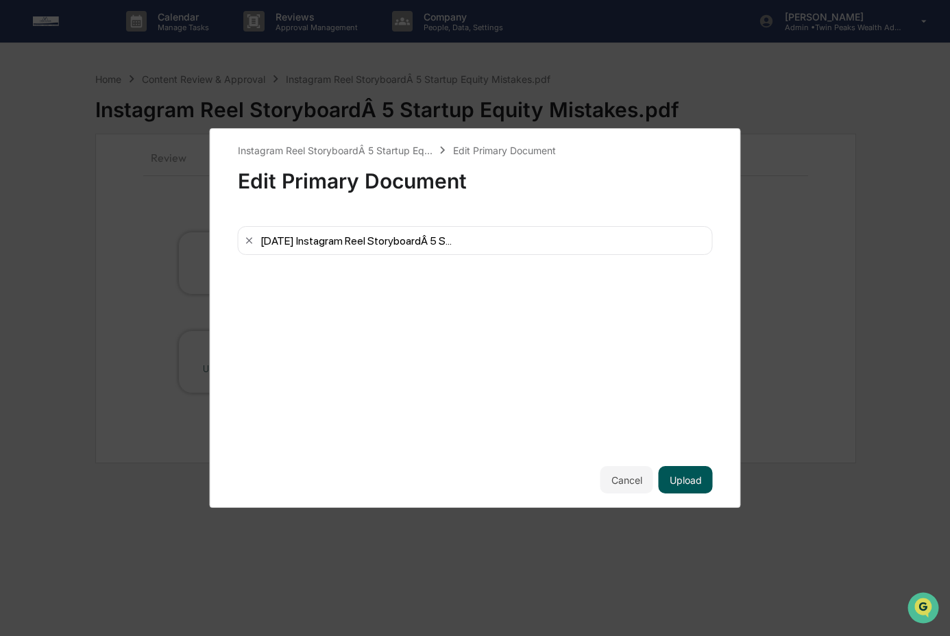
click at [676, 477] on button "Upload" at bounding box center [686, 479] width 54 height 27
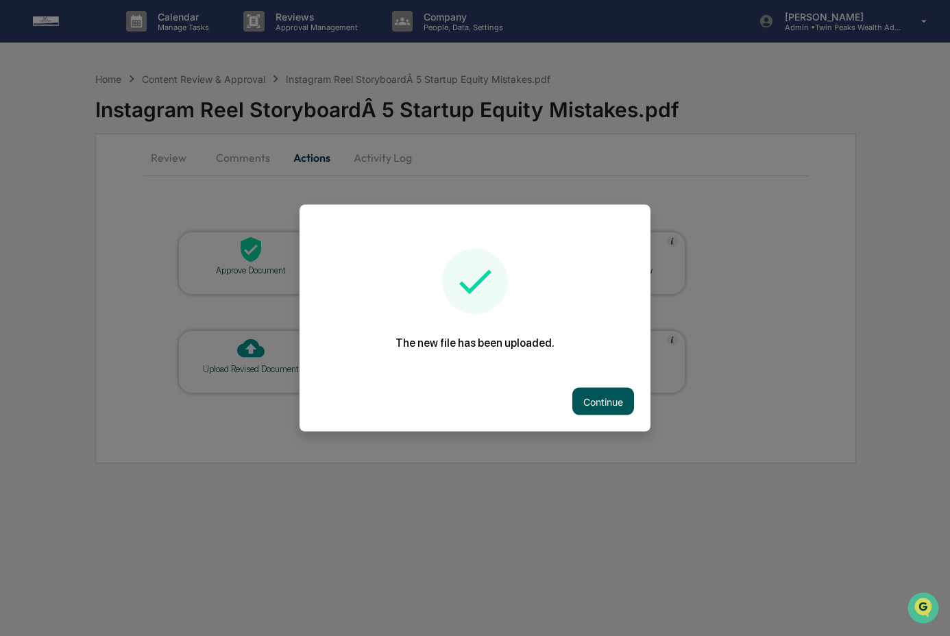
click at [595, 392] on button "Continue" at bounding box center [603, 401] width 62 height 27
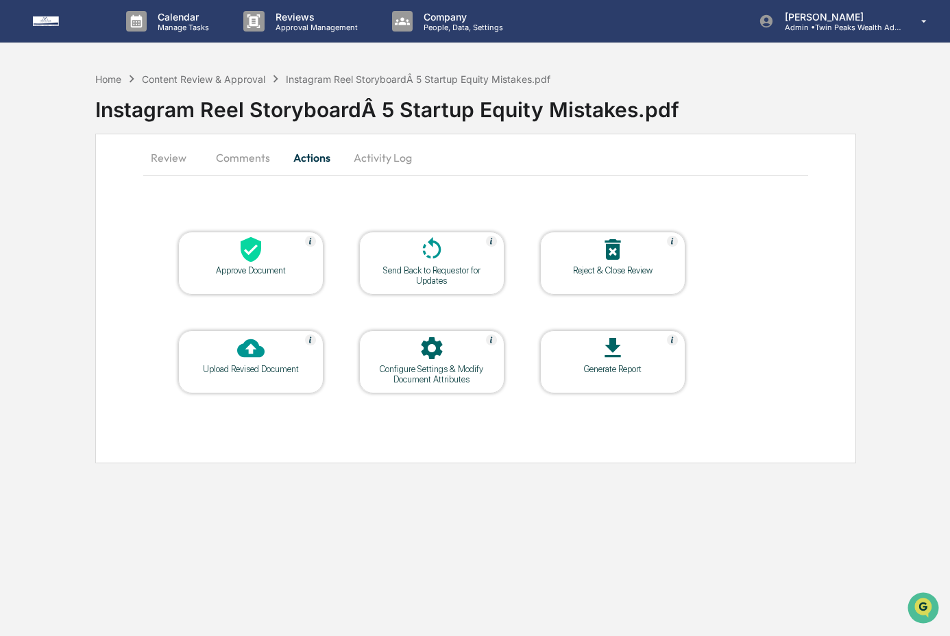
click at [448, 275] on div "Send Back to Requestor for Updates" at bounding box center [431, 275] width 123 height 21
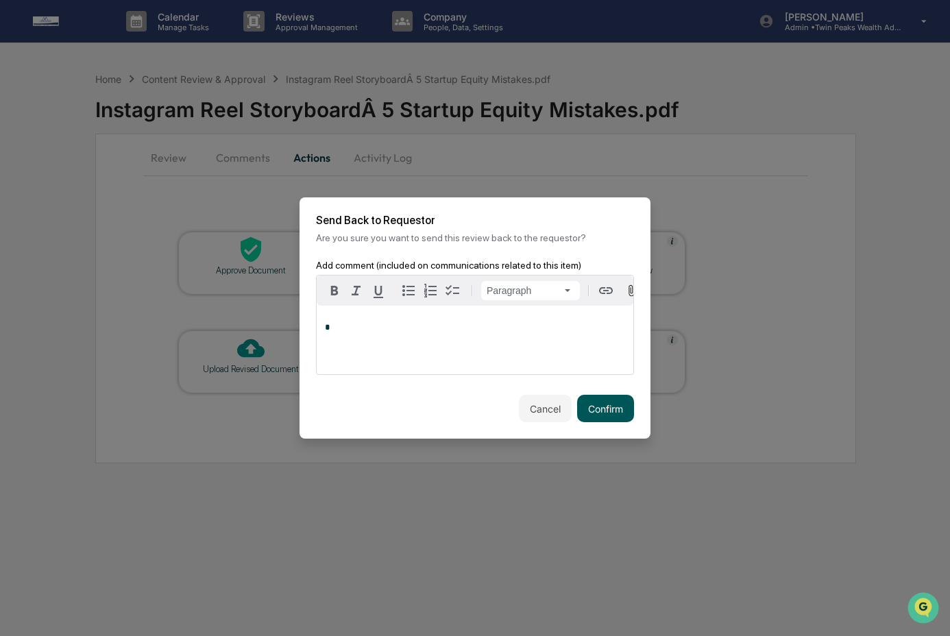
click at [580, 400] on button "Confirm" at bounding box center [605, 408] width 57 height 27
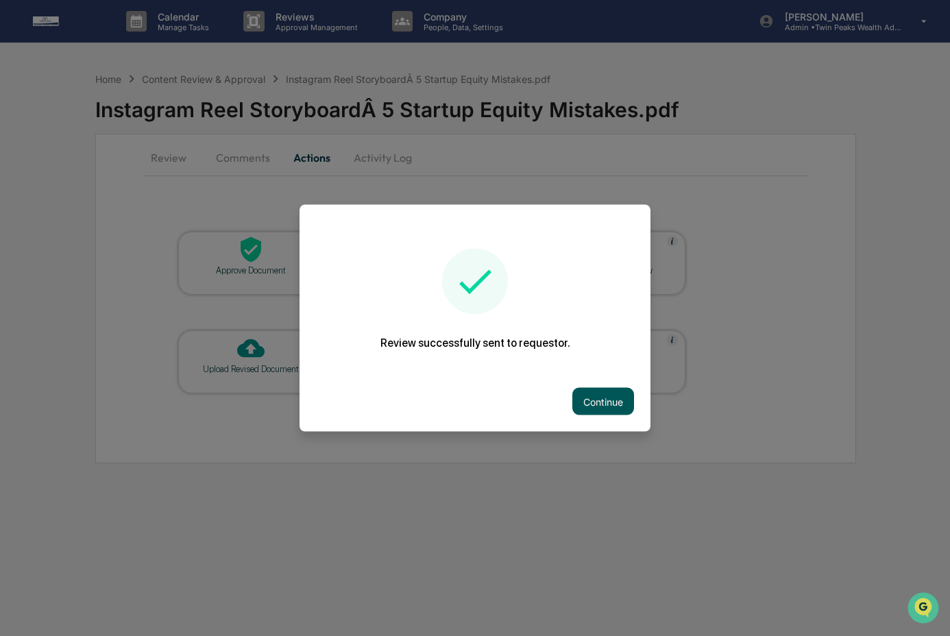
click at [593, 402] on button "Continue" at bounding box center [603, 401] width 62 height 27
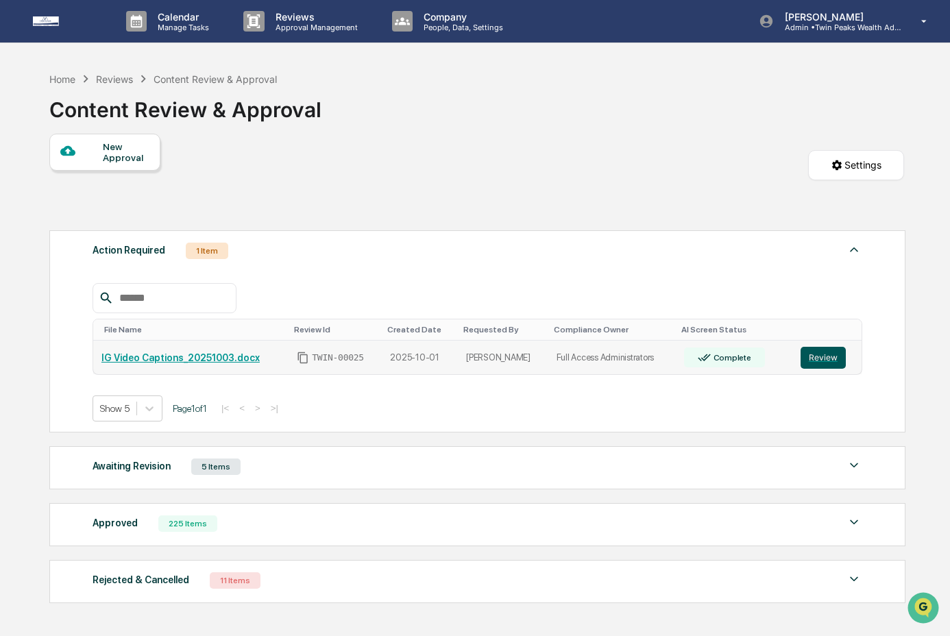
click at [833, 363] on button "Review" at bounding box center [822, 358] width 45 height 22
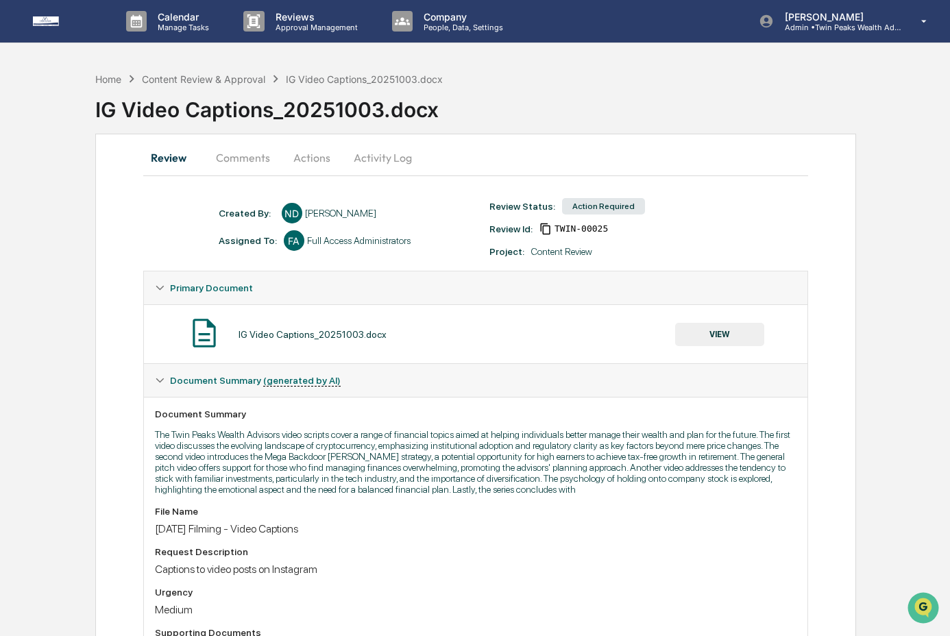
click at [709, 337] on button "VIEW" at bounding box center [719, 334] width 89 height 23
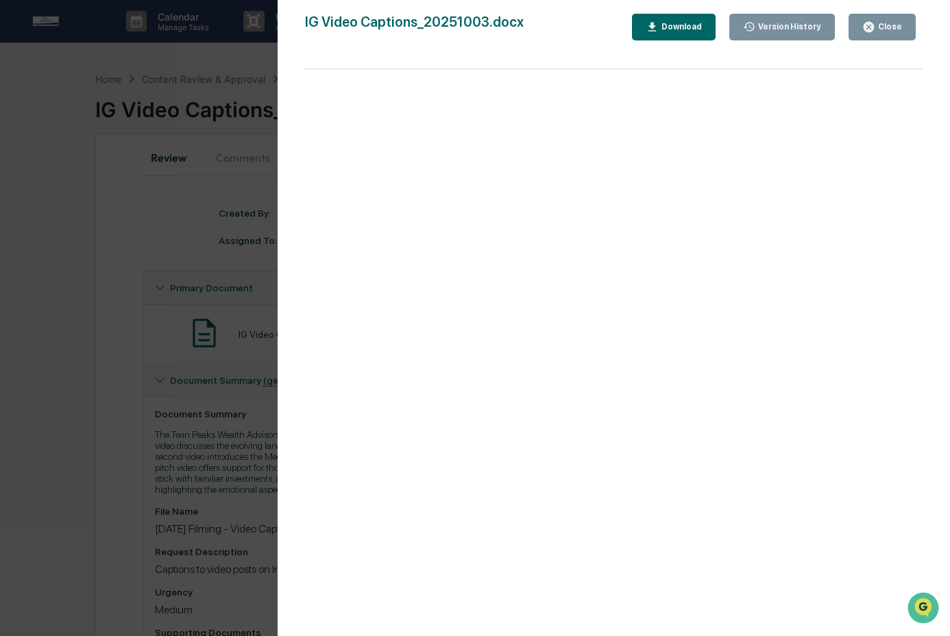
click at [664, 23] on div "Download" at bounding box center [680, 27] width 43 height 10
click at [892, 25] on div "Close" at bounding box center [888, 27] width 27 height 10
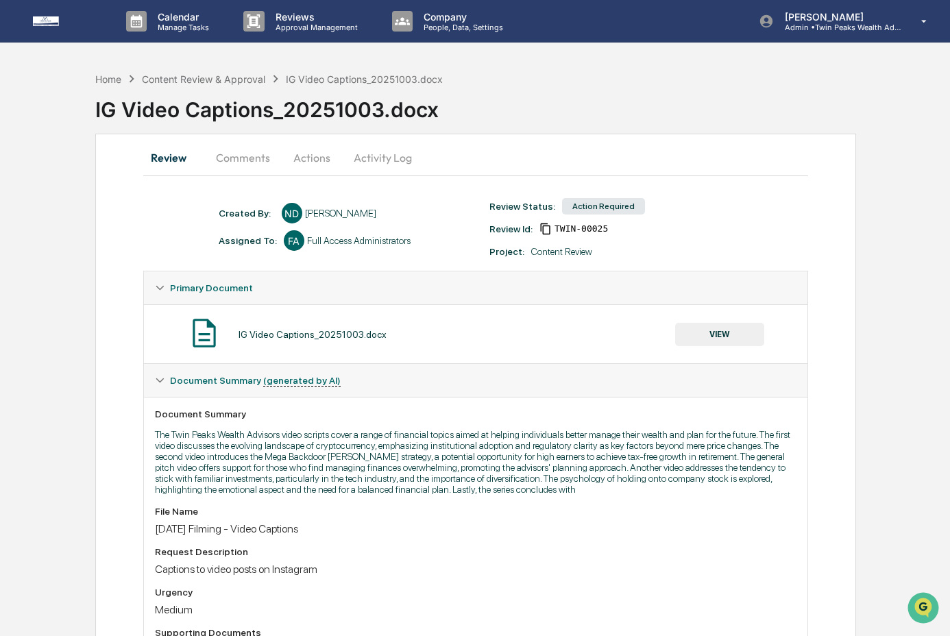
click at [327, 154] on button "Actions" at bounding box center [312, 157] width 62 height 33
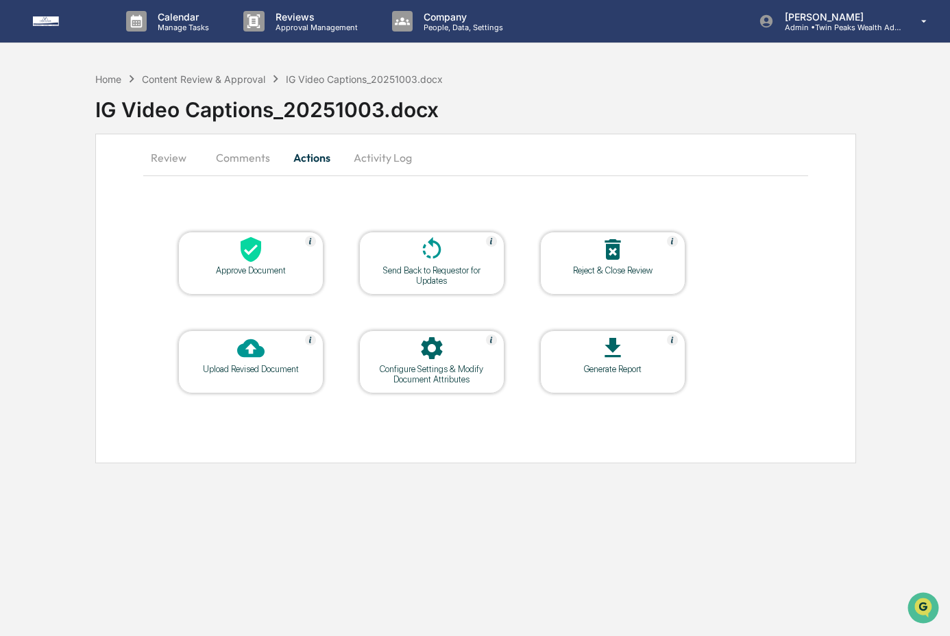
click at [250, 365] on div "Upload Revised Document" at bounding box center [250, 369] width 123 height 10
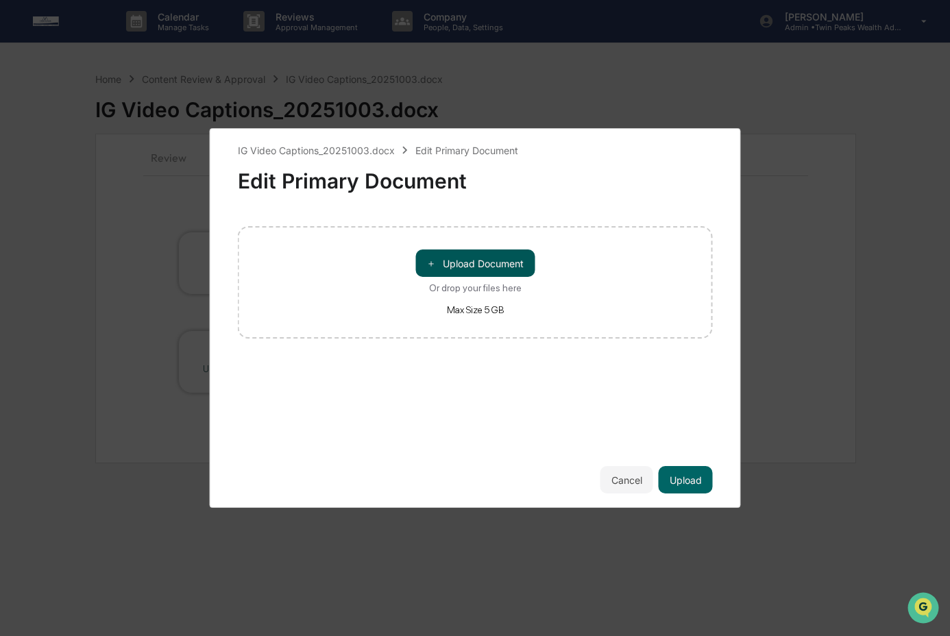
click at [471, 261] on button "＋ Upload Document" at bounding box center [474, 262] width 119 height 27
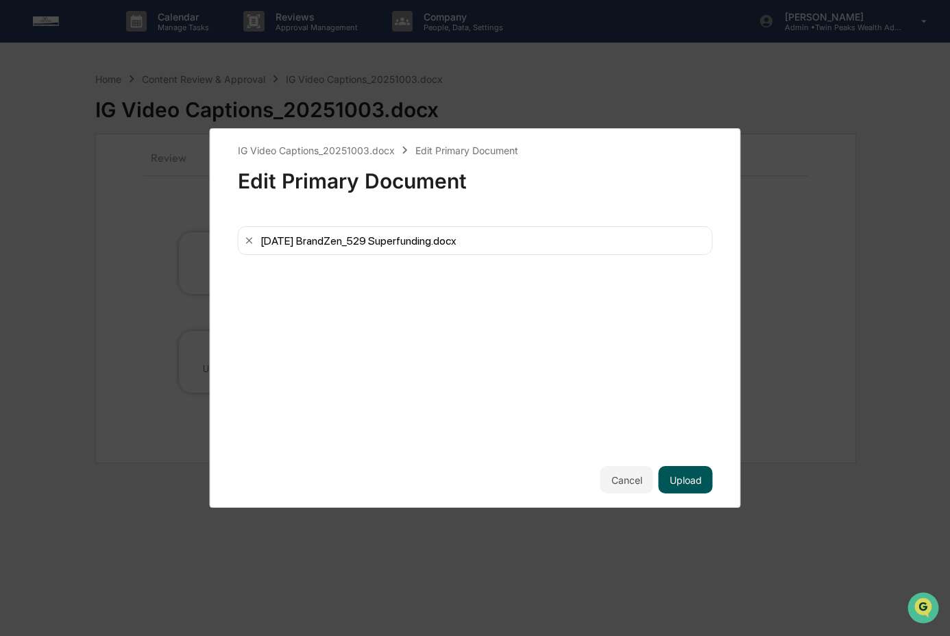
click at [695, 482] on button "Upload" at bounding box center [686, 479] width 54 height 27
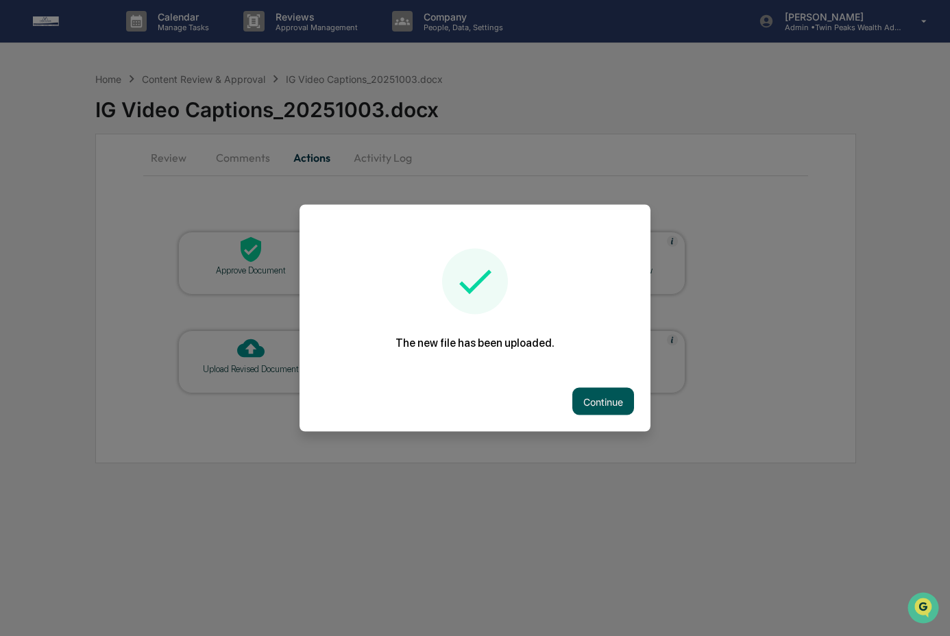
click at [605, 405] on button "Continue" at bounding box center [603, 401] width 62 height 27
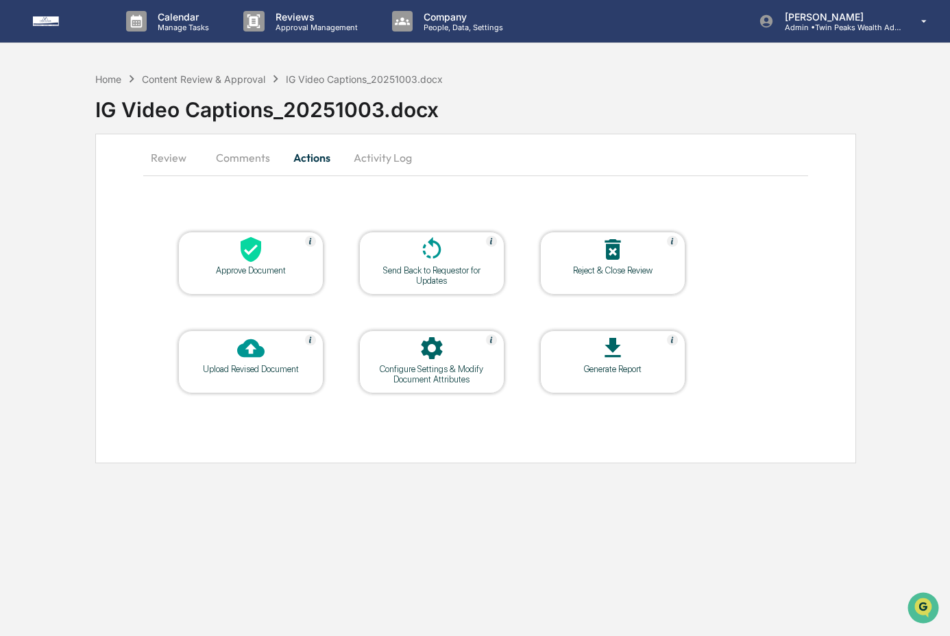
click at [451, 279] on div "Send Back to Requestor for Updates" at bounding box center [431, 275] width 123 height 21
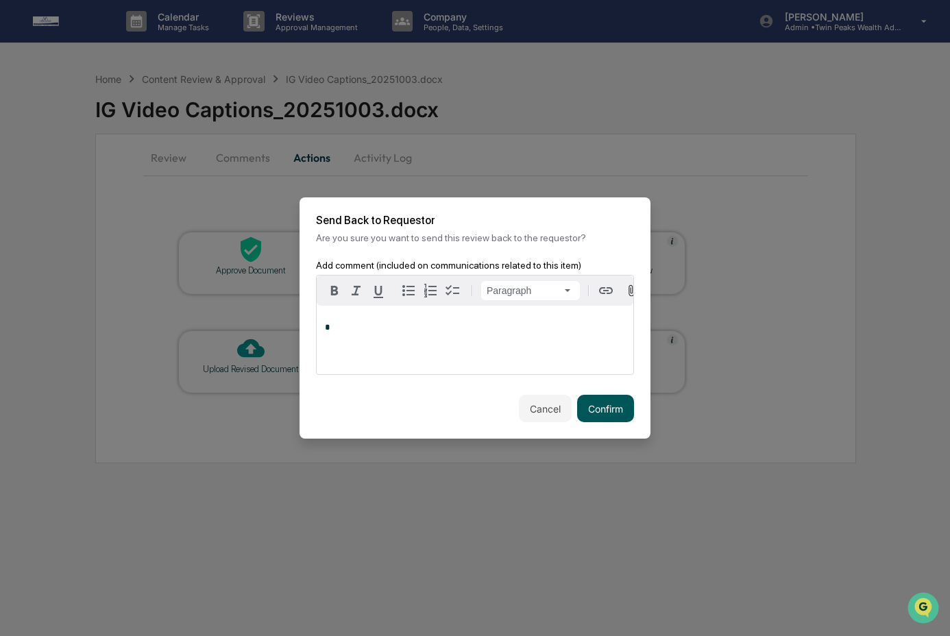
click at [592, 402] on button "Confirm" at bounding box center [605, 408] width 57 height 27
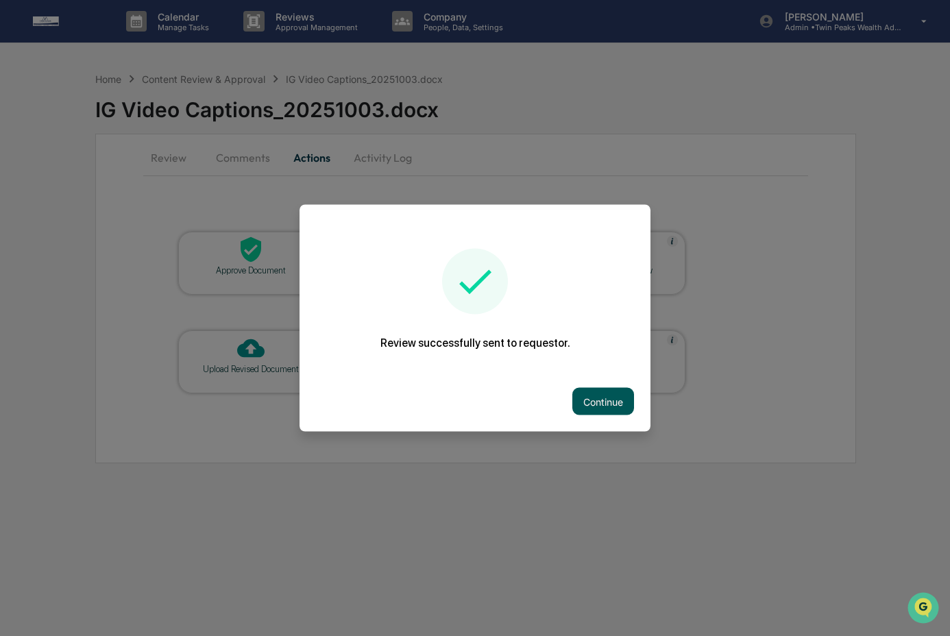
click at [594, 408] on button "Continue" at bounding box center [603, 401] width 62 height 27
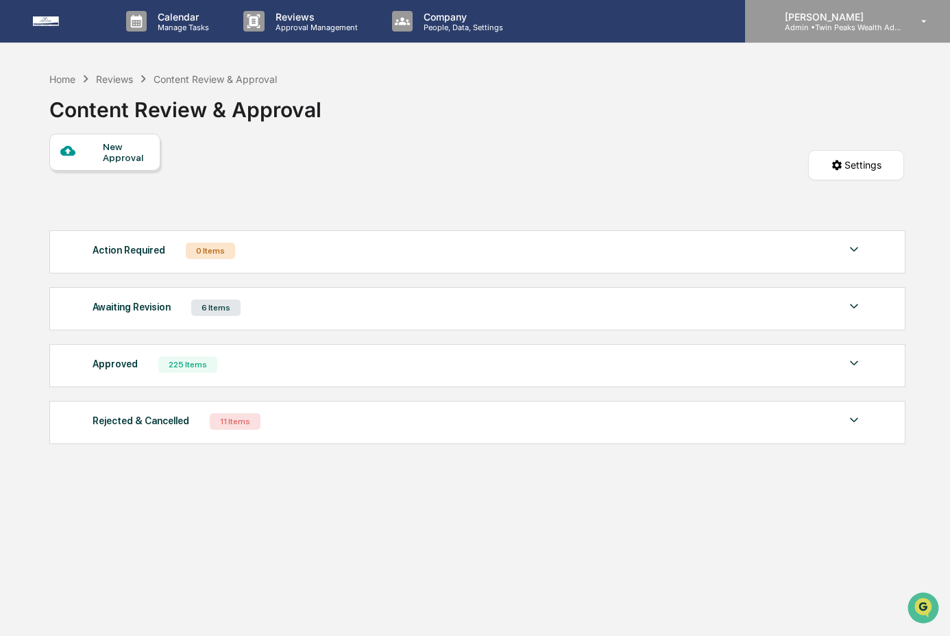
click at [821, 27] on p "Admin • Twin Peaks Wealth Advisors" at bounding box center [837, 28] width 127 height 10
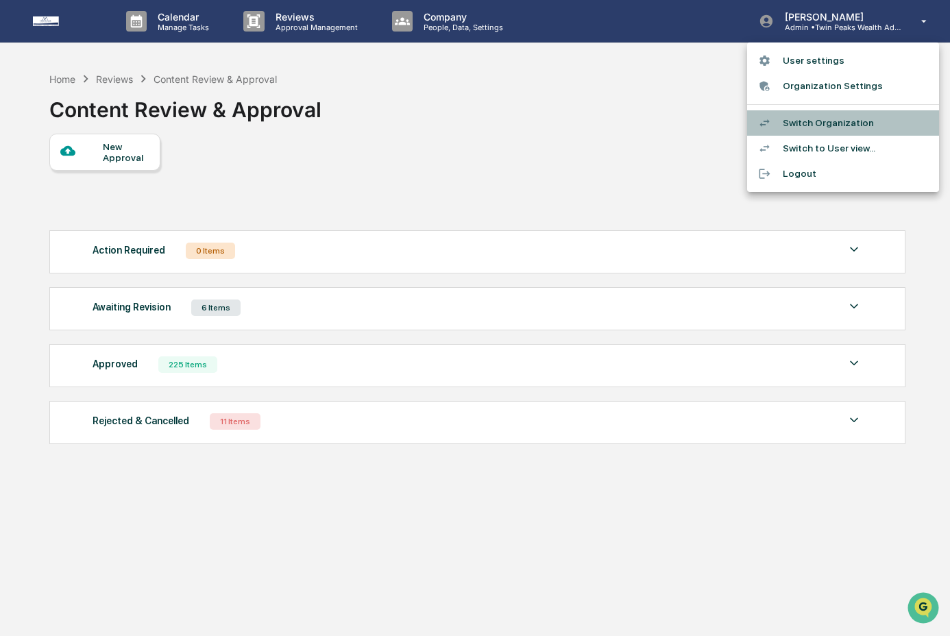
click at [815, 125] on li "Switch Organization" at bounding box center [843, 122] width 192 height 25
